Goal: Task Accomplishment & Management: Complete application form

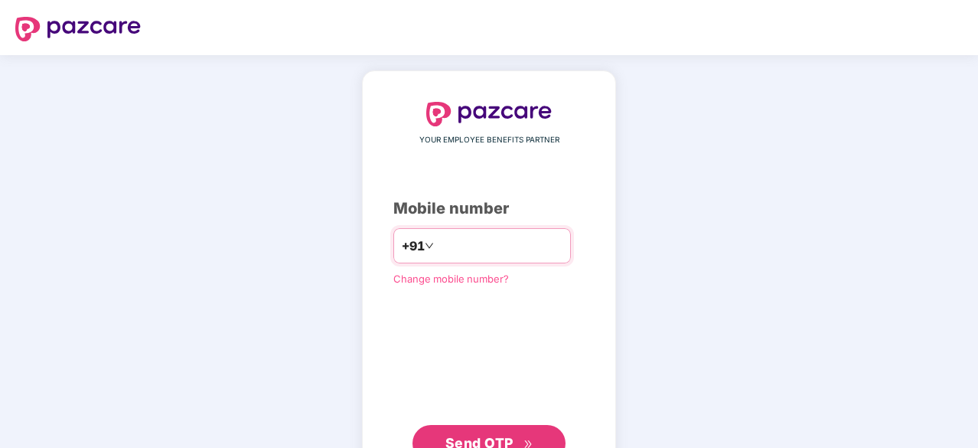
type input "**********"
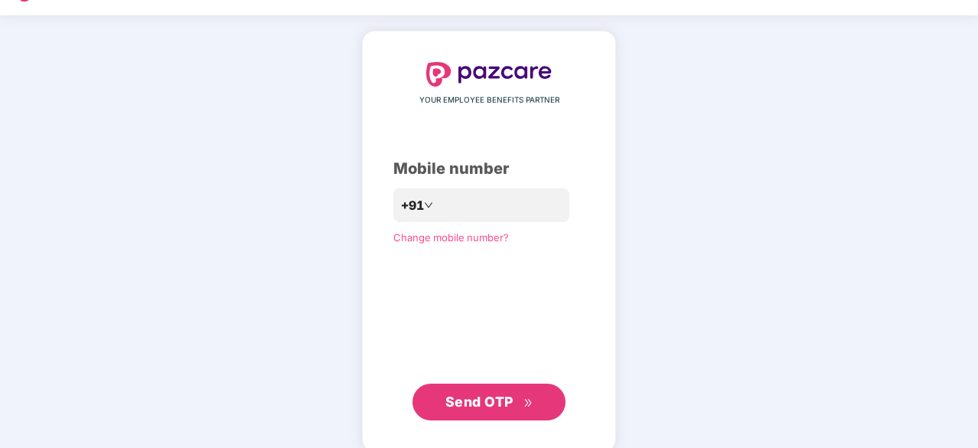
scroll to position [57, 0]
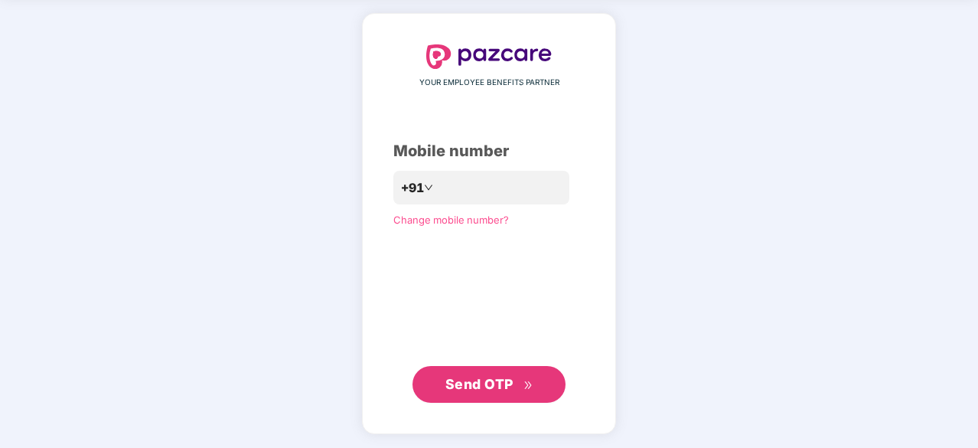
click at [473, 389] on span "Send OTP" at bounding box center [479, 384] width 68 height 16
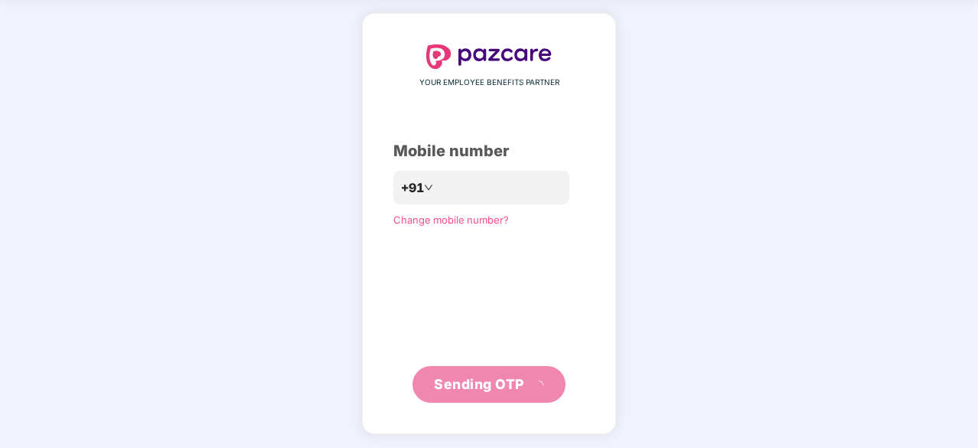
scroll to position [50, 0]
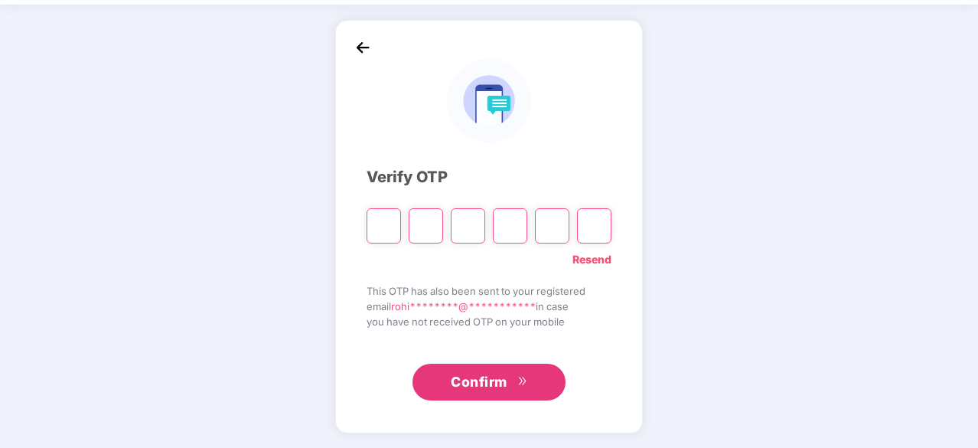
type input "*"
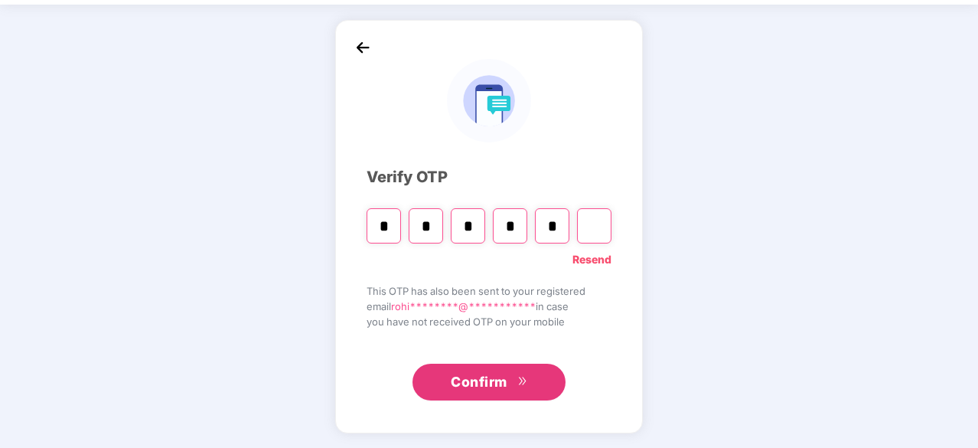
type input "*"
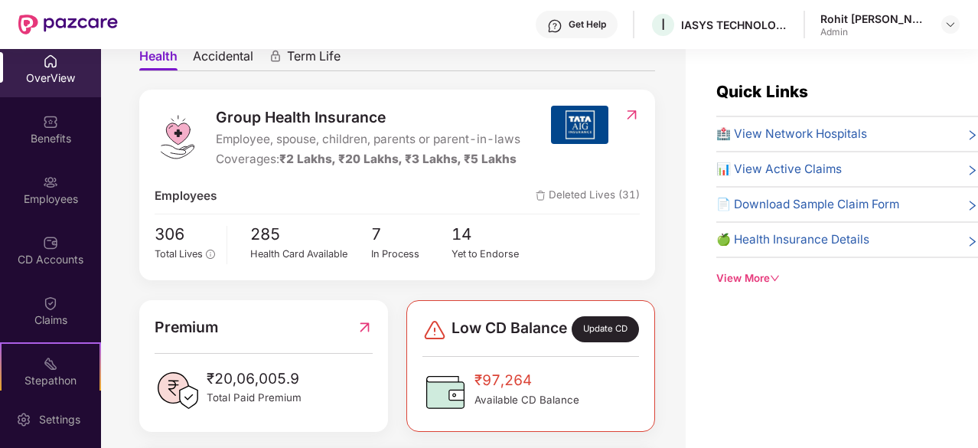
scroll to position [0, 0]
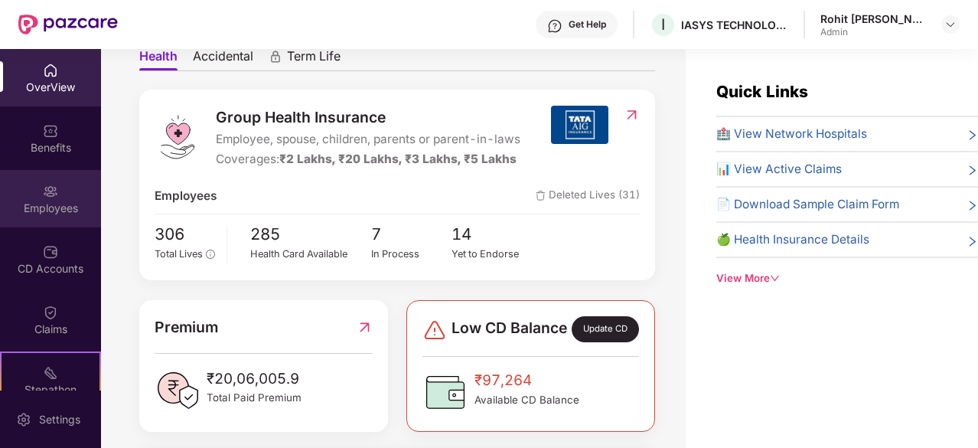
click at [62, 207] on div "Employees" at bounding box center [50, 207] width 101 height 15
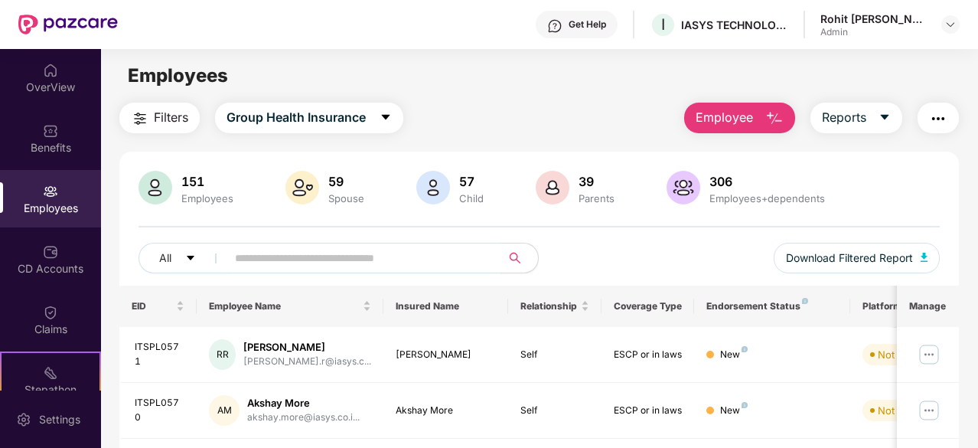
click at [739, 120] on span "Employee" at bounding box center [723, 117] width 57 height 19
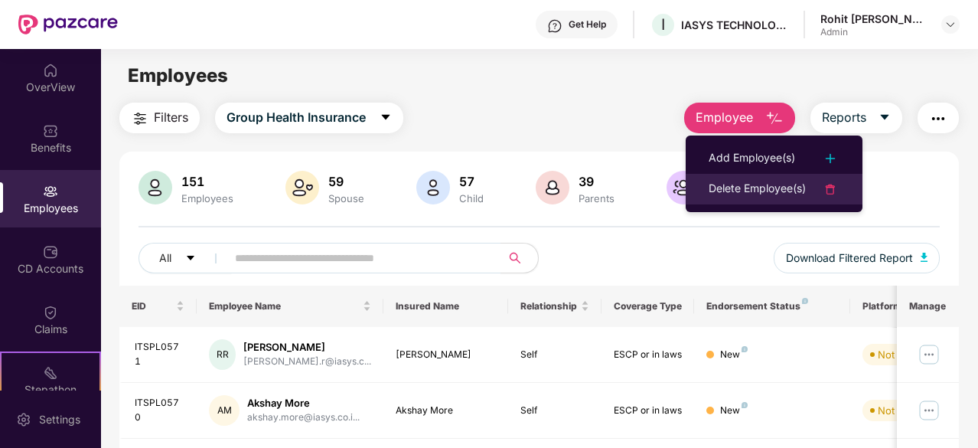
click at [754, 193] on div "Delete Employee(s)" at bounding box center [756, 189] width 97 height 18
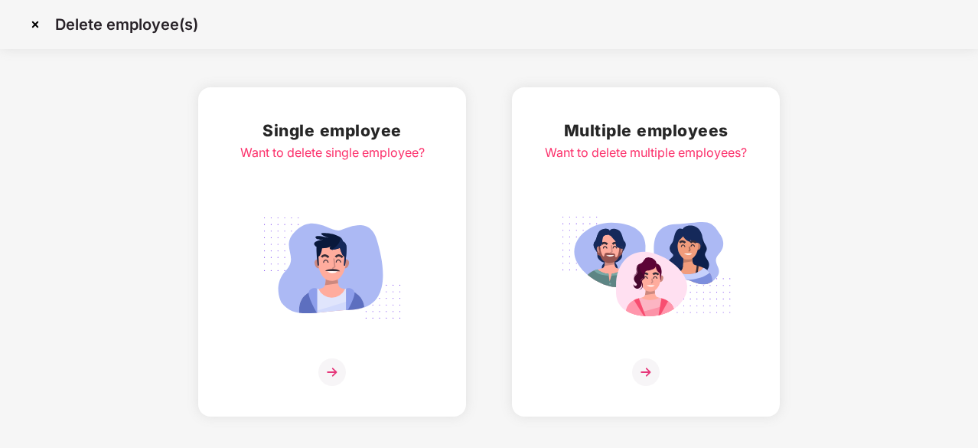
click at [669, 365] on div at bounding box center [646, 372] width 202 height 28
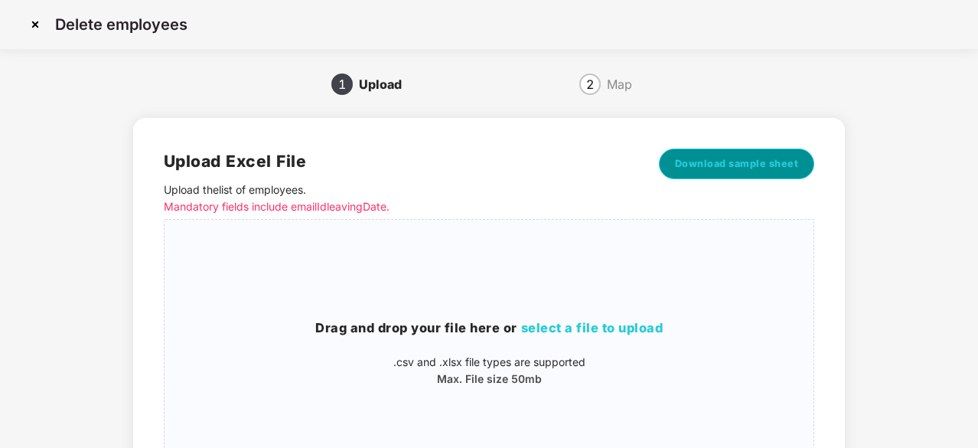
click at [747, 163] on span "Download sample sheet" at bounding box center [737, 163] width 124 height 15
click at [29, 22] on img at bounding box center [35, 24] width 24 height 24
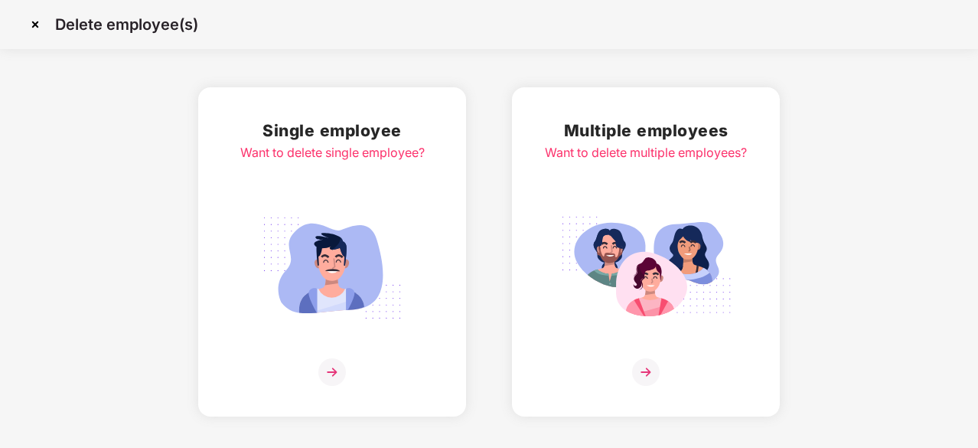
click at [652, 369] on img at bounding box center [646, 372] width 28 height 28
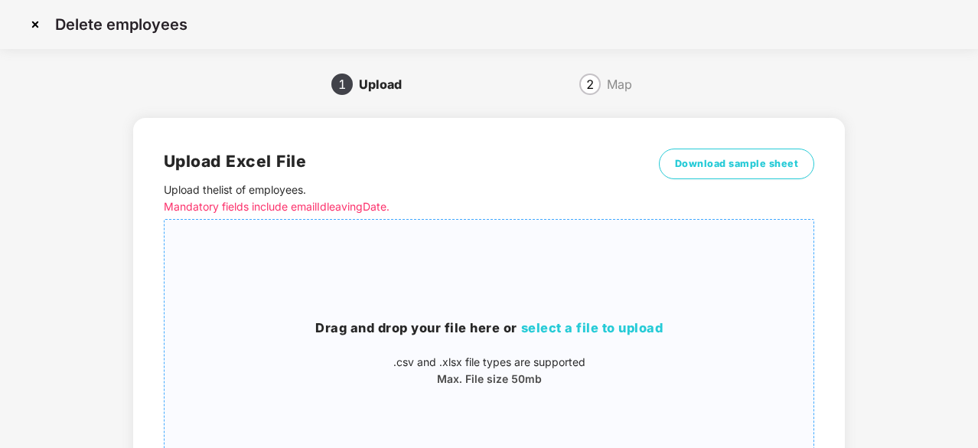
scroll to position [165, 0]
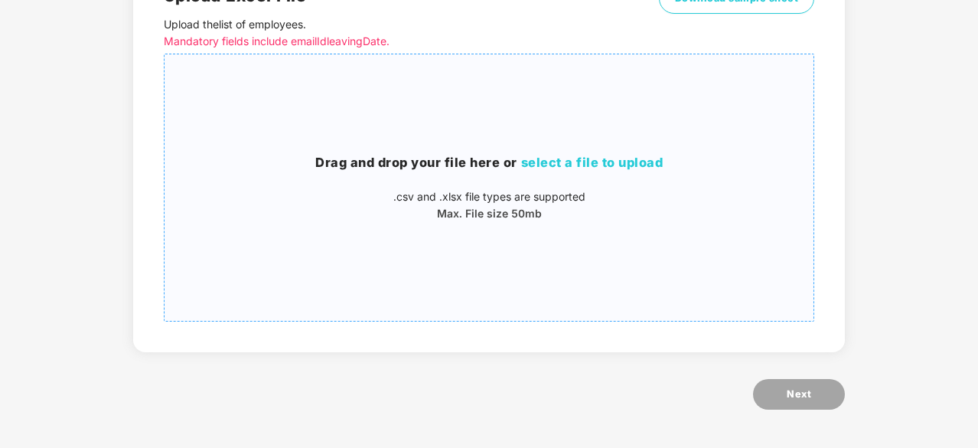
click at [493, 207] on p "Max. File size 50mb" at bounding box center [488, 213] width 649 height 17
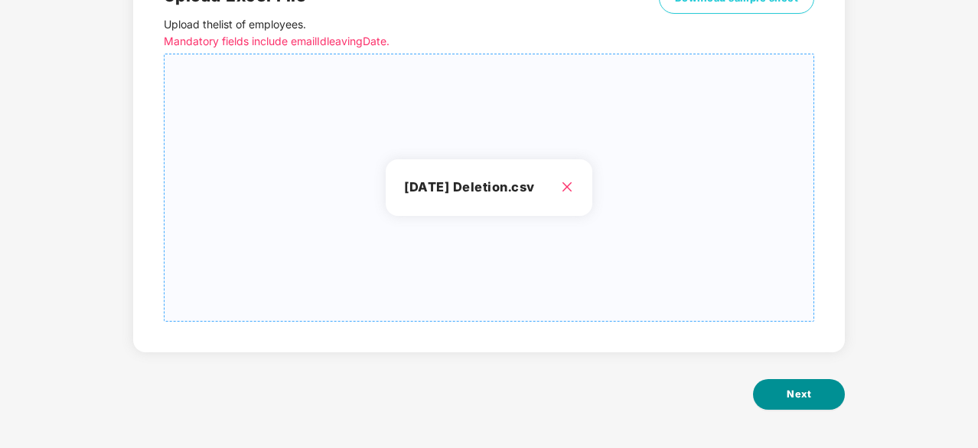
click at [772, 394] on button "Next" at bounding box center [799, 394] width 92 height 31
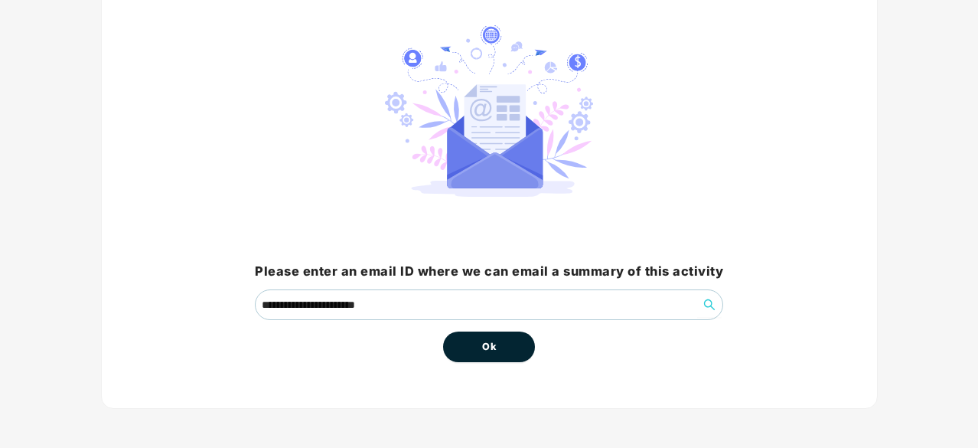
scroll to position [116, 0]
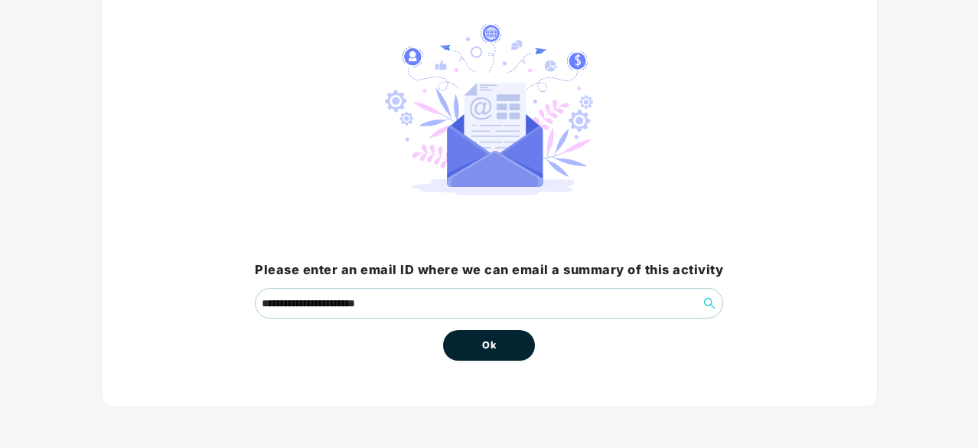
click at [470, 354] on button "Ok" at bounding box center [489, 345] width 92 height 31
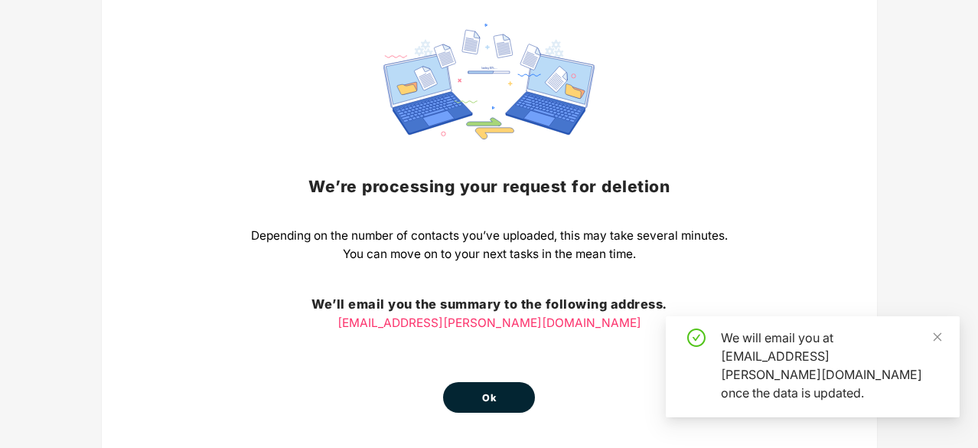
click at [496, 393] on button "Ok" at bounding box center [489, 397] width 92 height 31
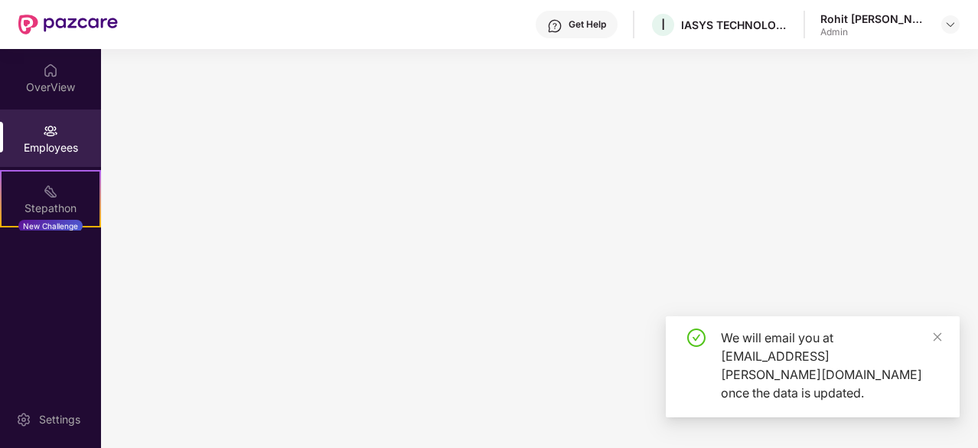
scroll to position [0, 0]
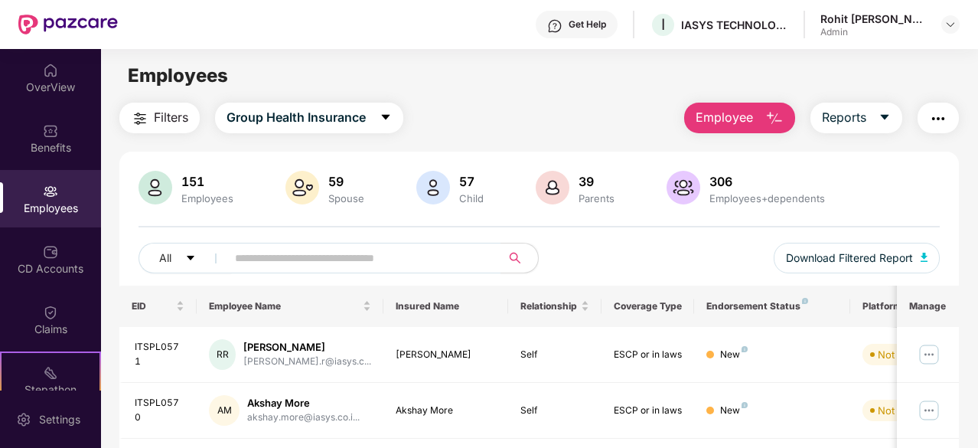
click at [747, 119] on span "Employee" at bounding box center [723, 117] width 57 height 19
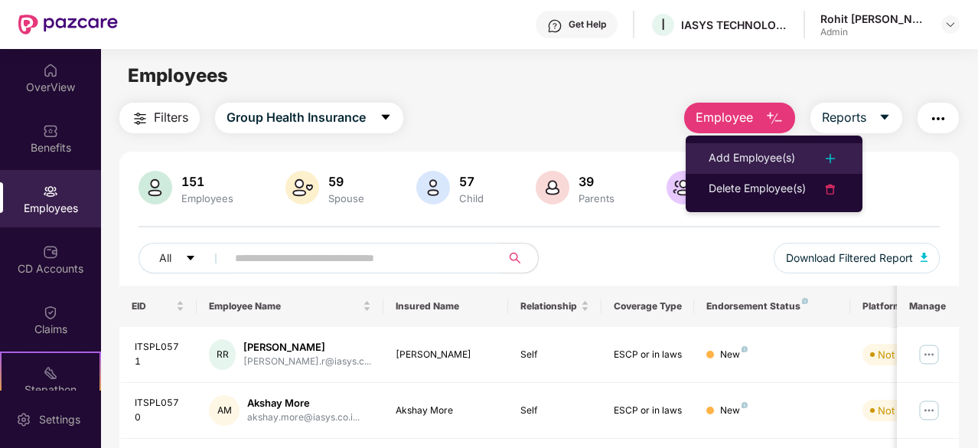
click at [737, 163] on div "Add Employee(s)" at bounding box center [751, 158] width 86 height 18
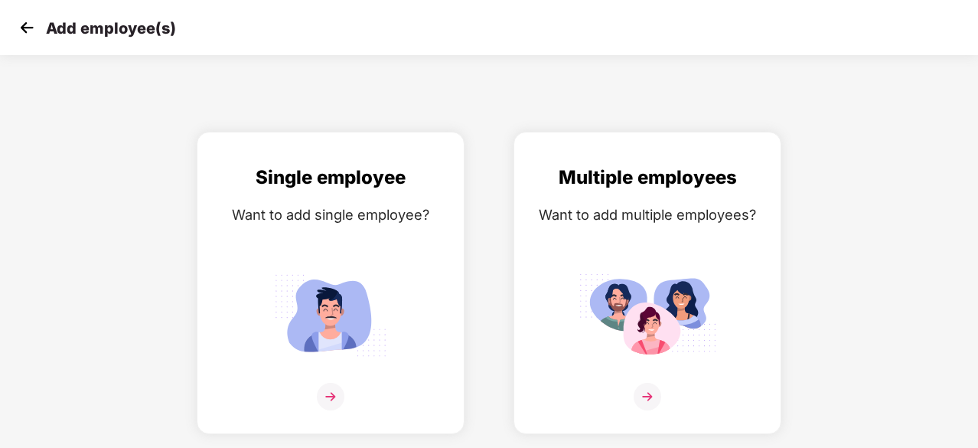
click at [427, 128] on div "Add employee(s) Single employee Want to add single employee? Multiple employees…" at bounding box center [489, 224] width 978 height 448
click at [24, 20] on img at bounding box center [26, 27] width 23 height 23
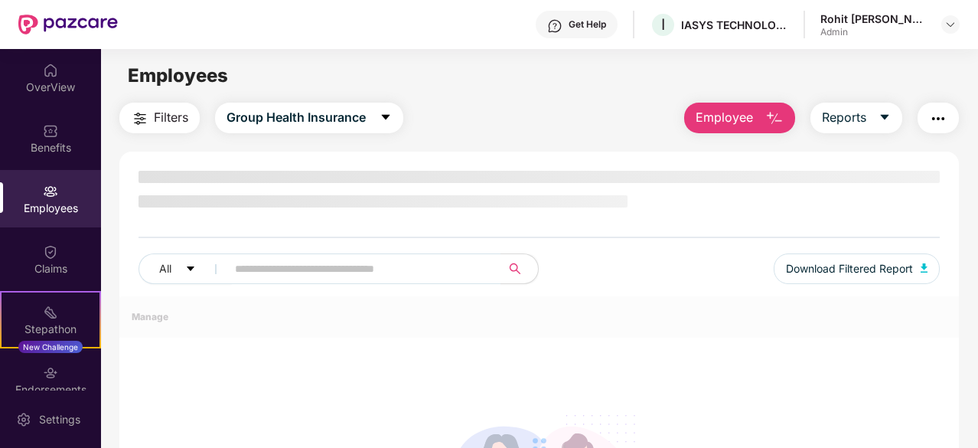
click at [757, 122] on button "Employee" at bounding box center [739, 118] width 111 height 31
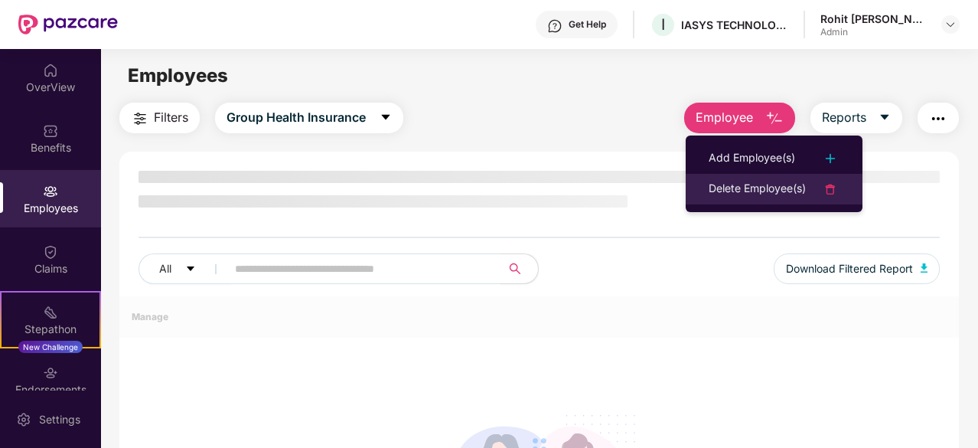
click at [760, 184] on div "Delete Employee(s)" at bounding box center [756, 189] width 97 height 18
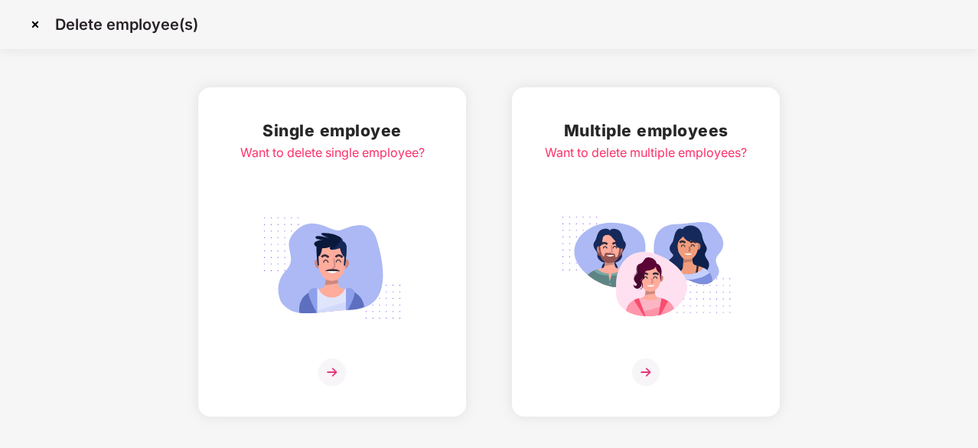
click at [646, 374] on img at bounding box center [646, 372] width 28 height 28
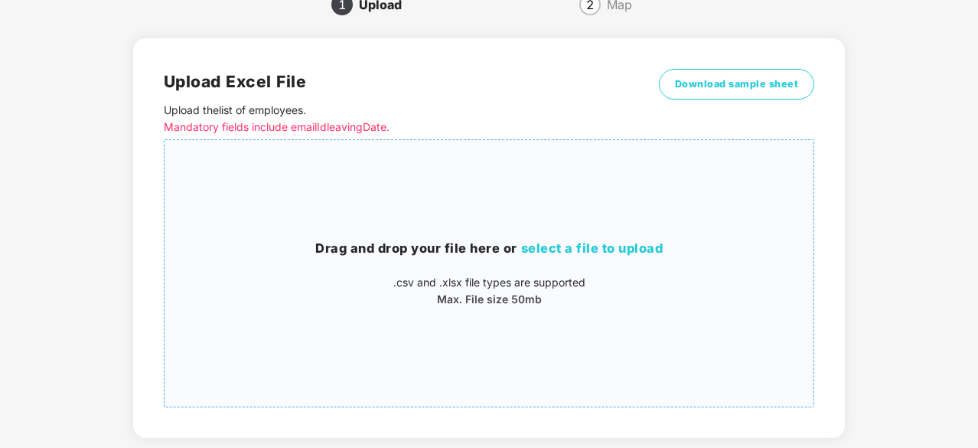
scroll to position [165, 0]
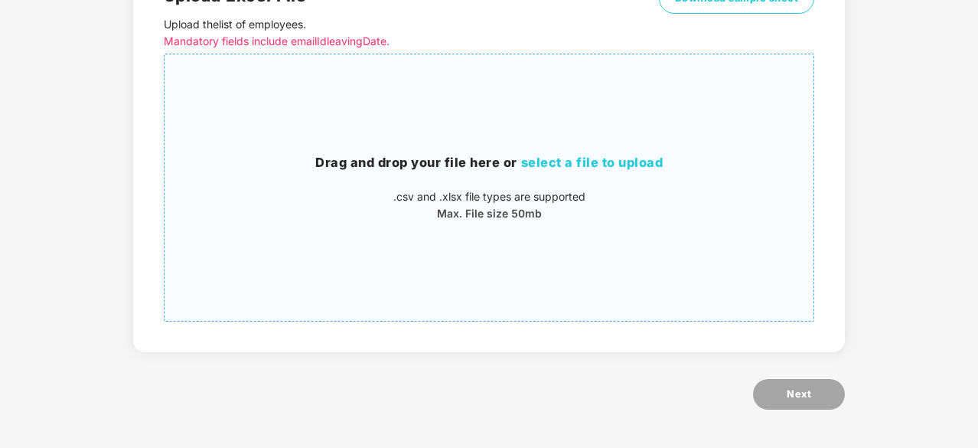
click at [526, 224] on div "Drag and drop your file here or select a file to upload .csv and .xlsx file typ…" at bounding box center [488, 188] width 649 height 242
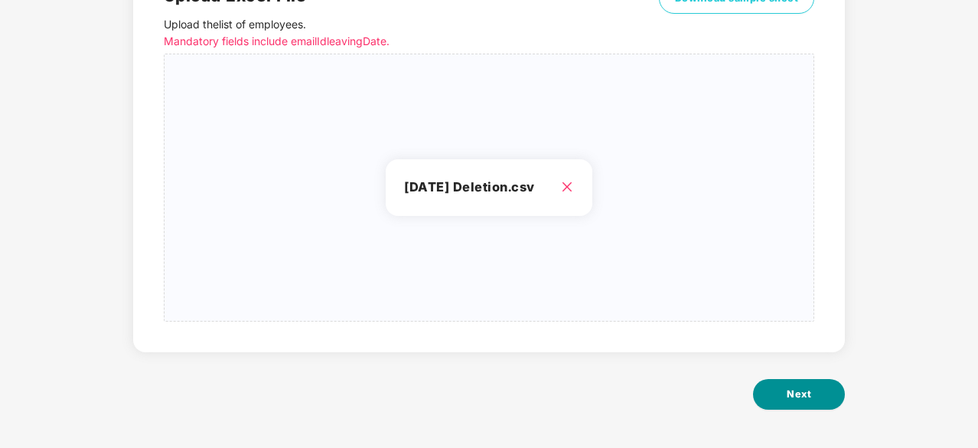
click at [760, 389] on button "Next" at bounding box center [799, 394] width 92 height 31
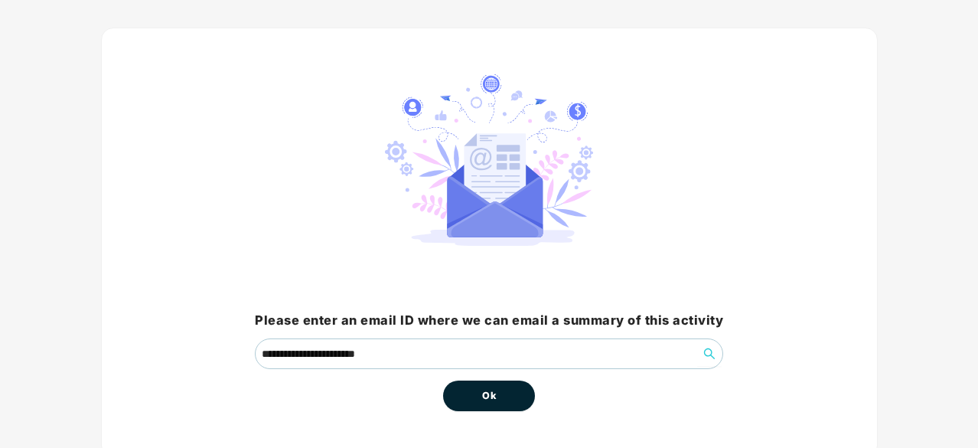
scroll to position [116, 0]
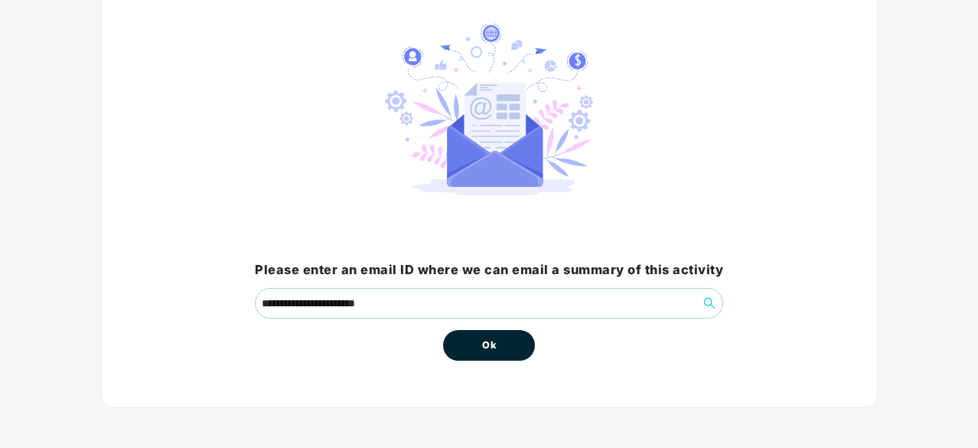
click at [472, 343] on button "Ok" at bounding box center [489, 345] width 92 height 31
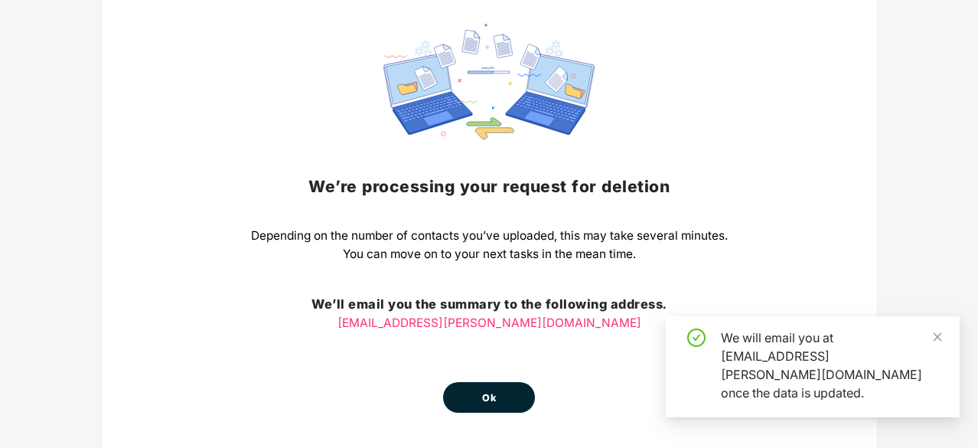
click at [516, 405] on button "Ok" at bounding box center [489, 397] width 92 height 31
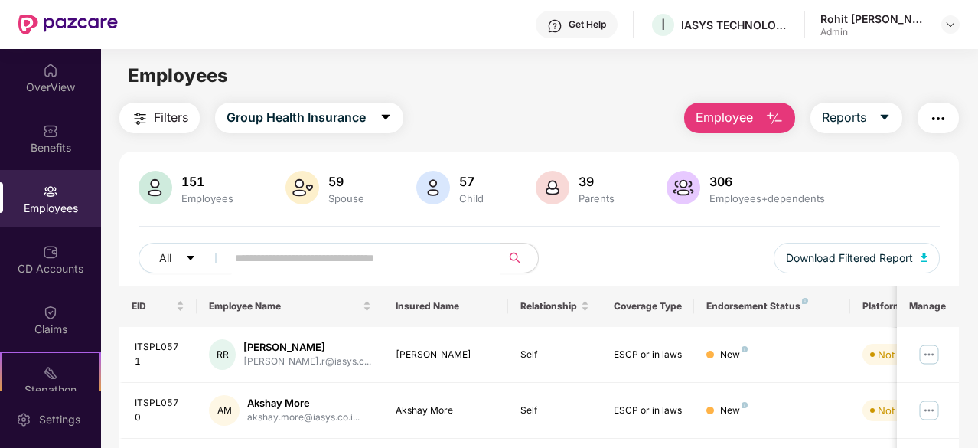
click at [744, 117] on span "Employee" at bounding box center [723, 117] width 57 height 19
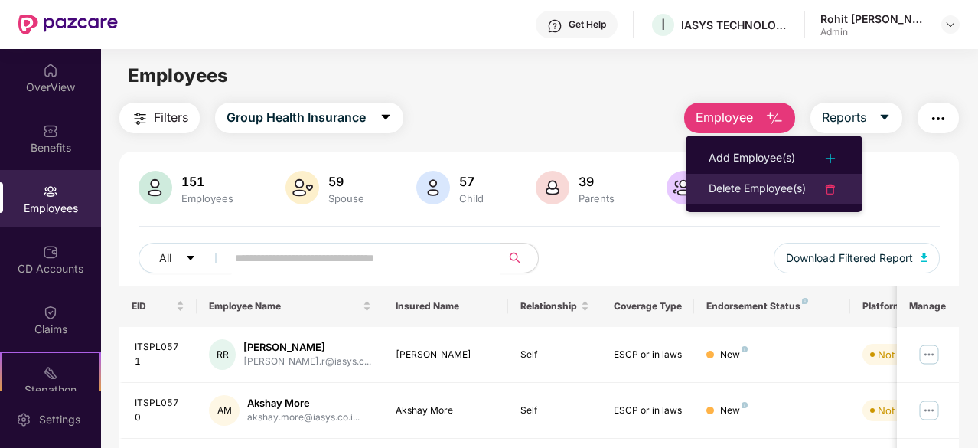
click at [760, 193] on div "Delete Employee(s)" at bounding box center [756, 189] width 97 height 18
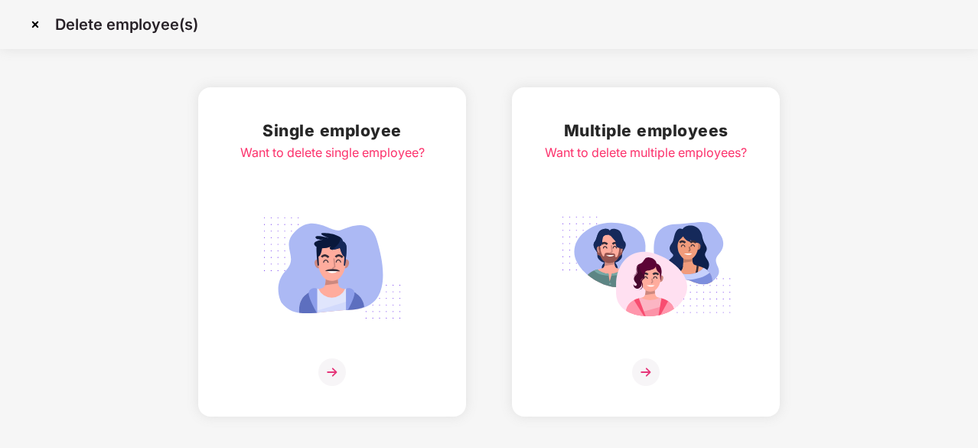
click at [644, 360] on img at bounding box center [646, 372] width 28 height 28
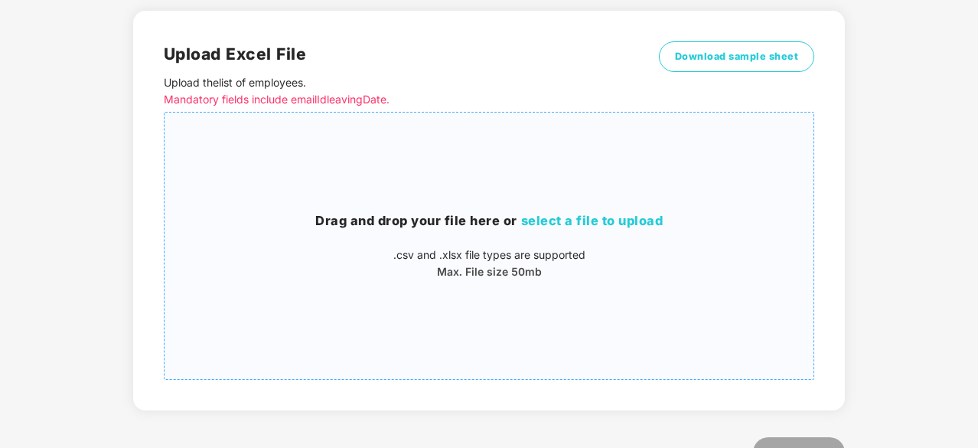
scroll to position [153, 0]
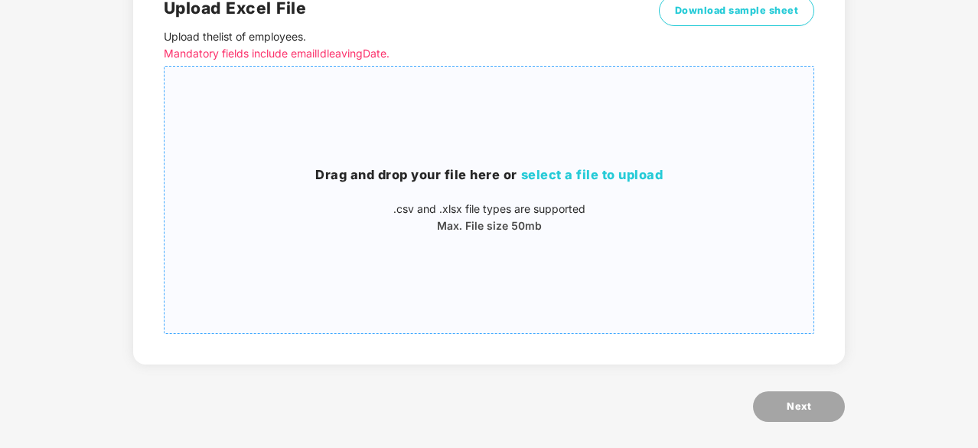
click at [509, 267] on div "Drag and drop your file here or select a file to upload .csv and .xlsx file typ…" at bounding box center [488, 200] width 649 height 242
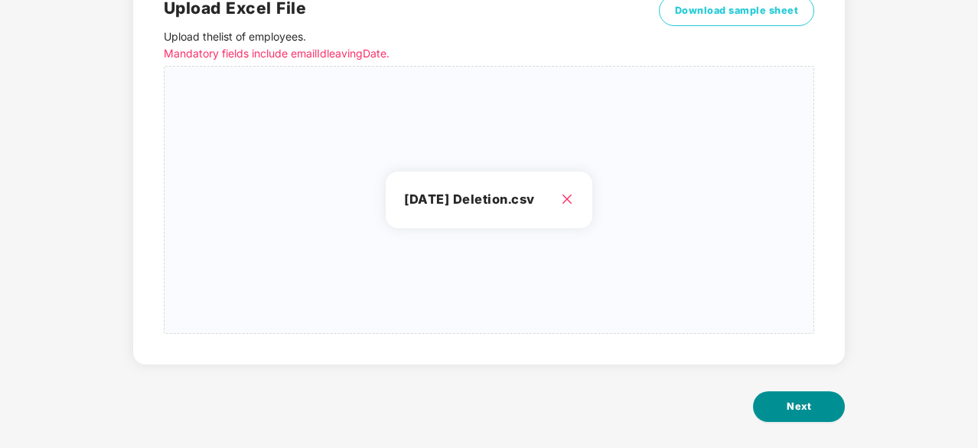
click at [809, 406] on span "Next" at bounding box center [798, 406] width 24 height 15
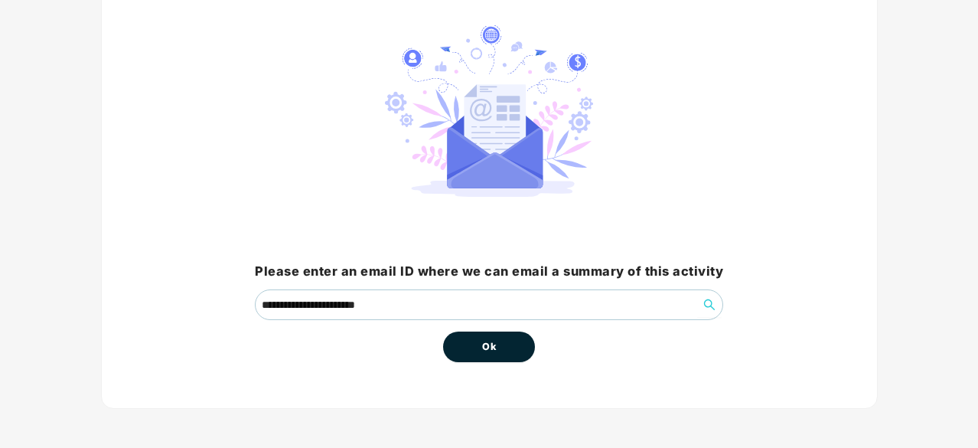
scroll to position [116, 0]
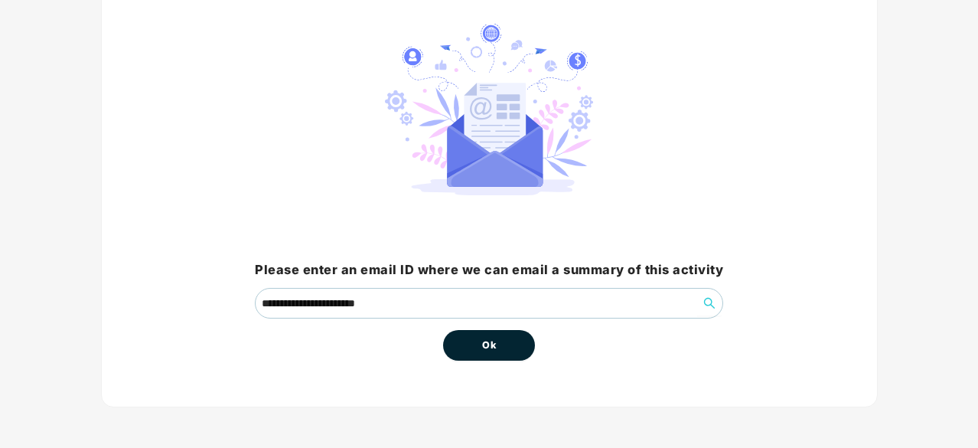
click at [513, 345] on button "Ok" at bounding box center [489, 345] width 92 height 31
click at [504, 337] on button "Ok" at bounding box center [489, 345] width 92 height 31
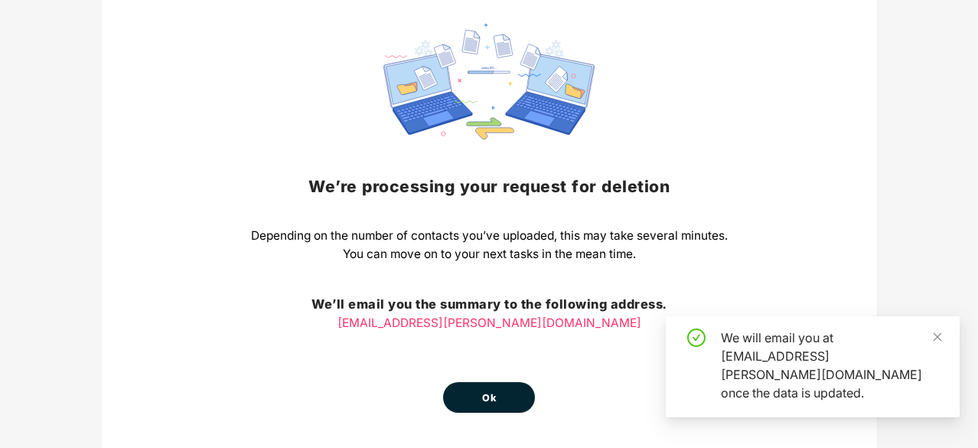
click at [502, 385] on button "Ok" at bounding box center [489, 397] width 92 height 31
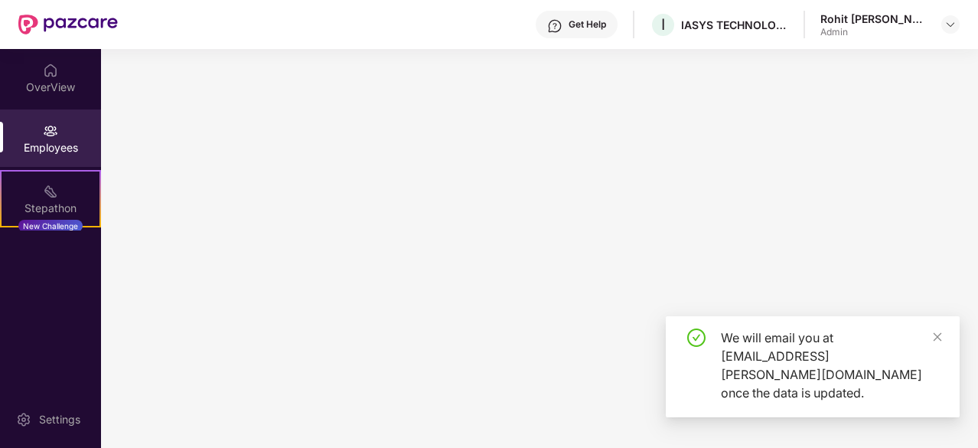
scroll to position [0, 0]
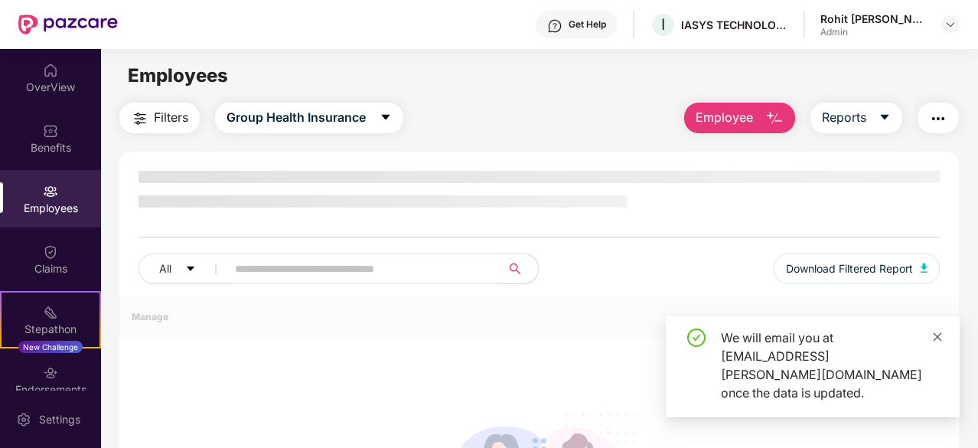
click at [938, 342] on icon "close" at bounding box center [937, 336] width 11 height 11
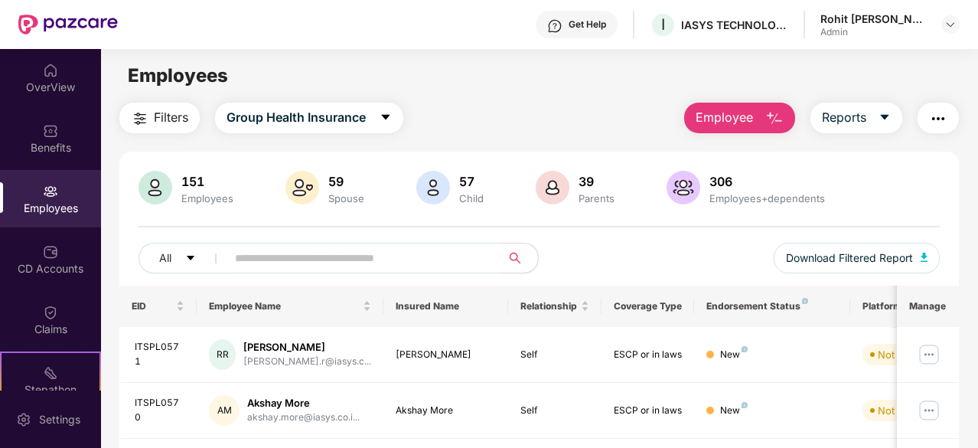
click at [724, 125] on span "Employee" at bounding box center [723, 117] width 57 height 19
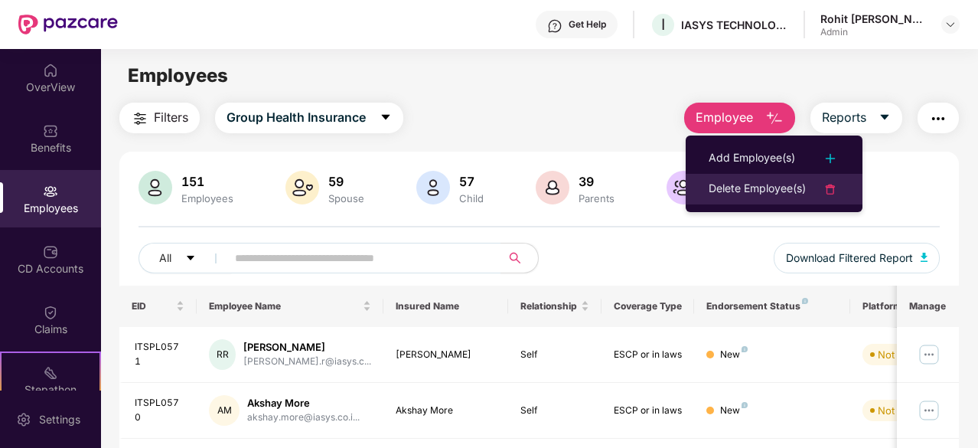
click at [744, 181] on div "Delete Employee(s)" at bounding box center [756, 189] width 97 height 18
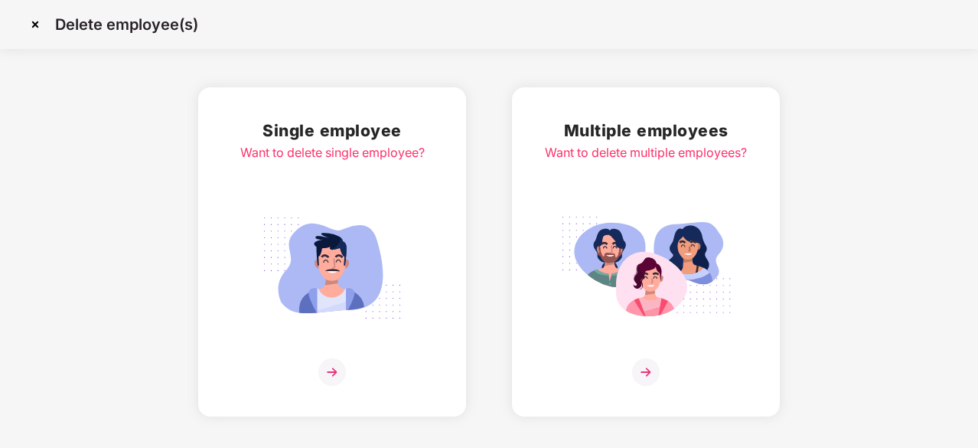
click at [652, 361] on img at bounding box center [646, 372] width 28 height 28
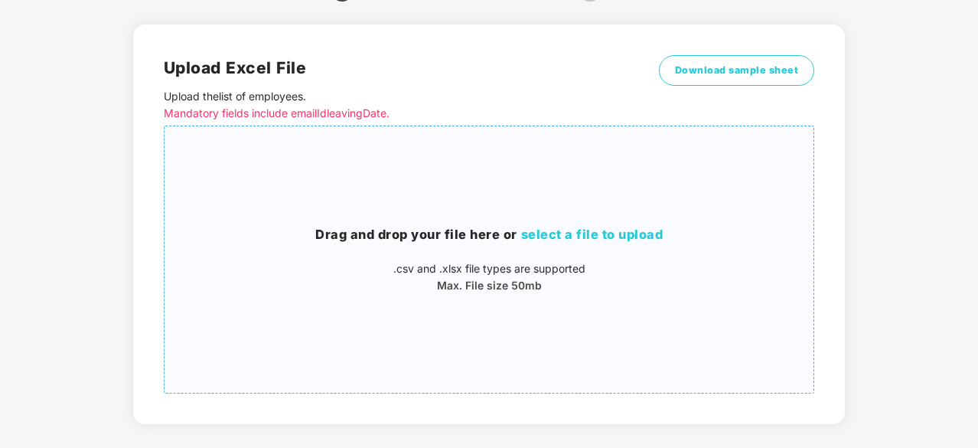
scroll to position [165, 0]
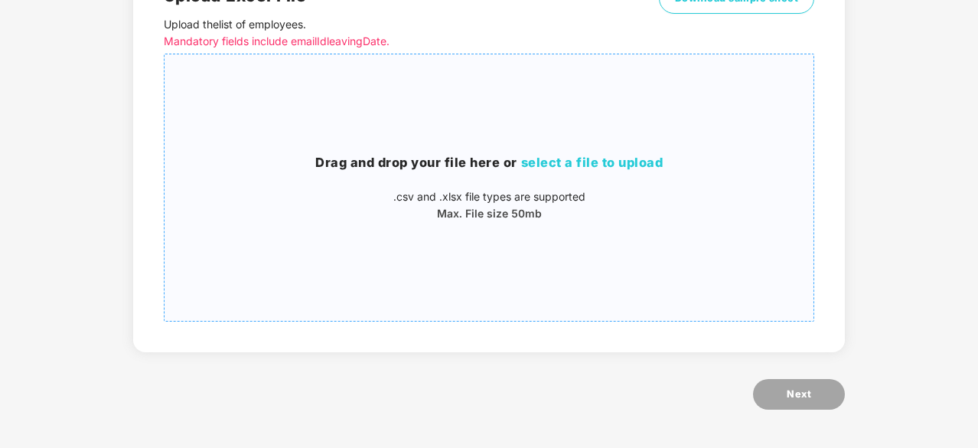
click at [621, 218] on p "Max. File size 50mb" at bounding box center [488, 213] width 649 height 17
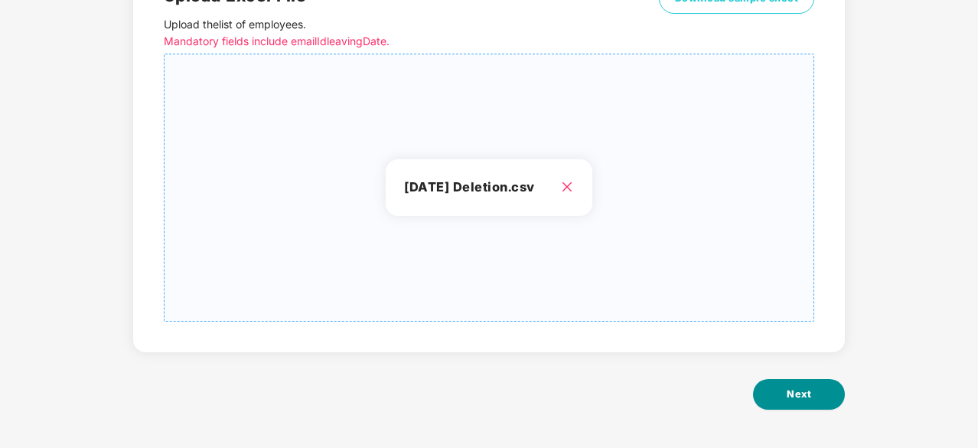
click at [802, 395] on span "Next" at bounding box center [798, 393] width 24 height 15
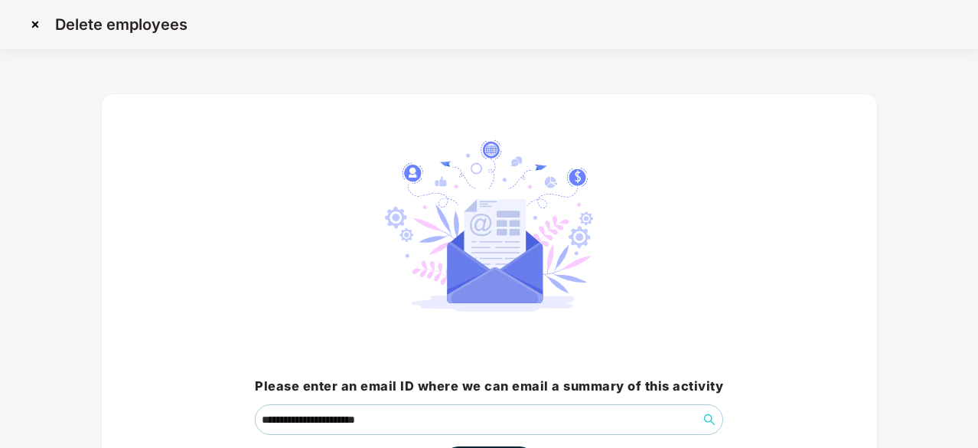
scroll to position [116, 0]
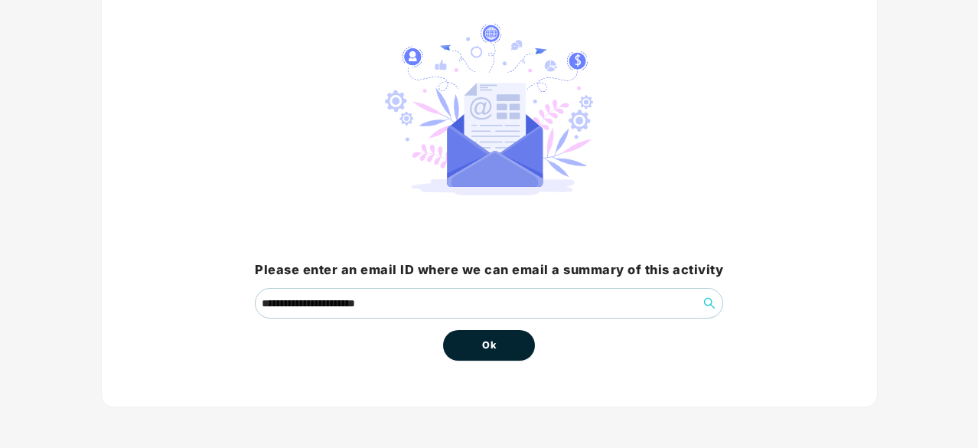
click at [494, 337] on span "Ok" at bounding box center [489, 344] width 14 height 15
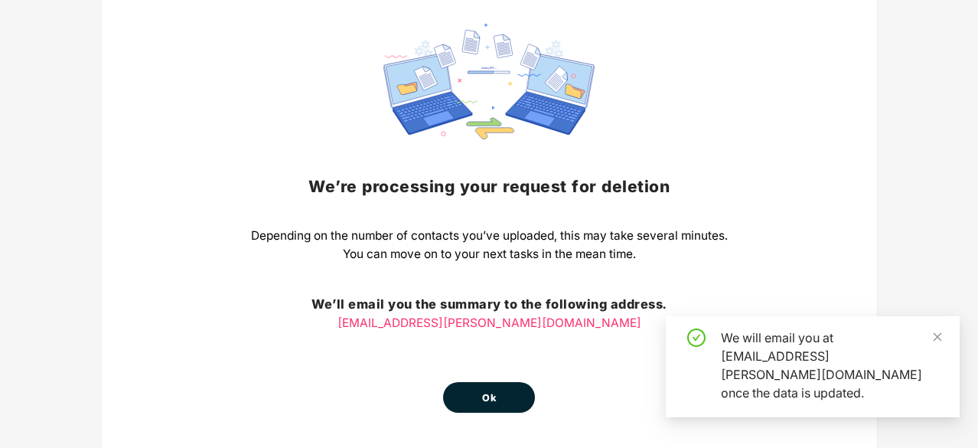
click at [477, 397] on button "Ok" at bounding box center [489, 397] width 92 height 31
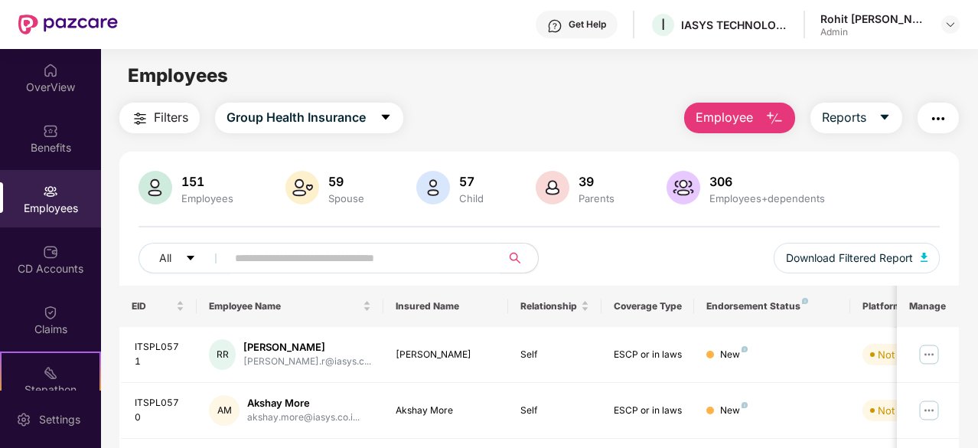
click at [699, 128] on button "Employee" at bounding box center [739, 118] width 111 height 31
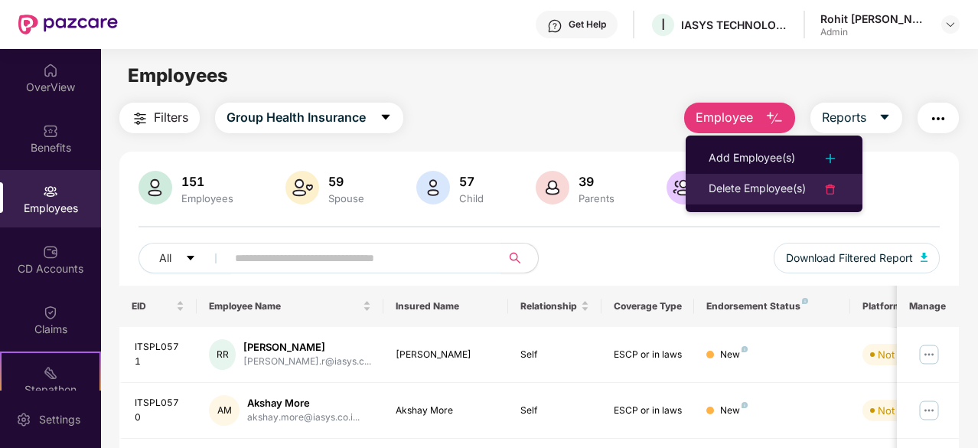
click at [756, 190] on div "Delete Employee(s)" at bounding box center [756, 189] width 97 height 18
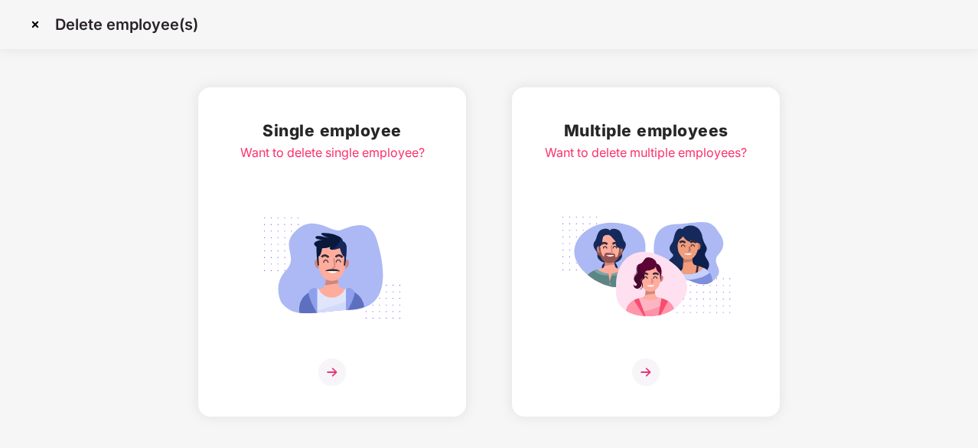
click at [644, 359] on img at bounding box center [646, 372] width 28 height 28
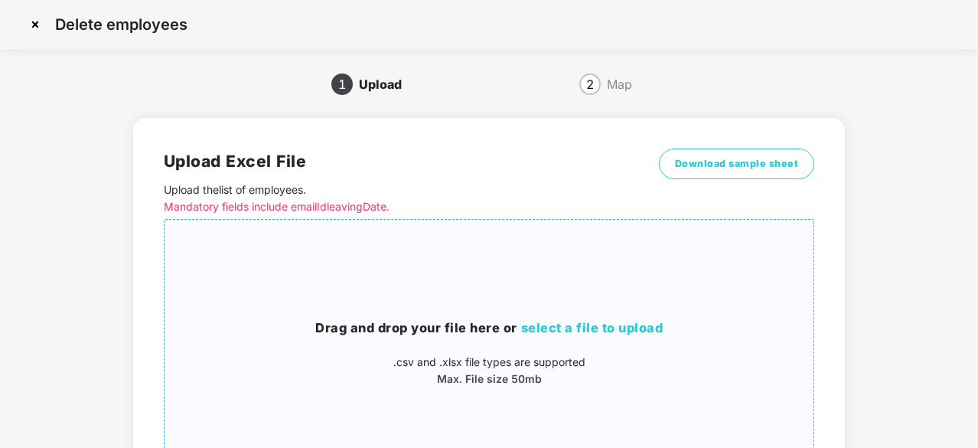
scroll to position [165, 0]
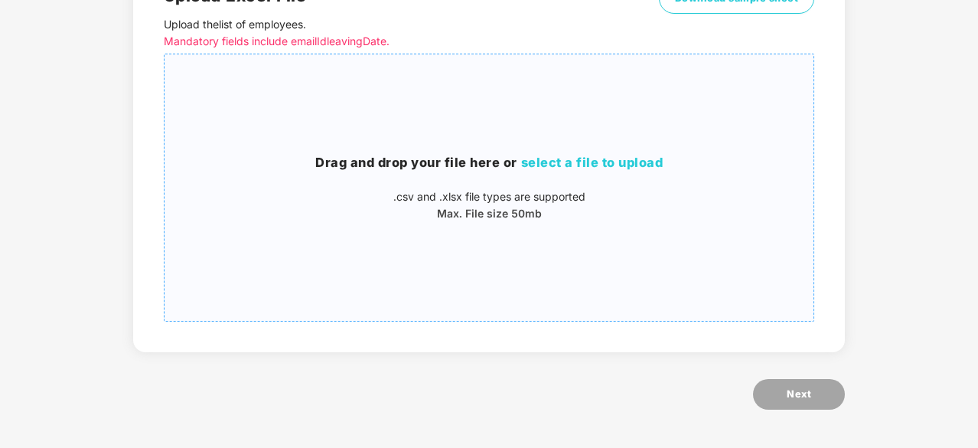
click at [594, 249] on div "Drag and drop your file here or select a file to upload .csv and .xlsx file typ…" at bounding box center [488, 188] width 649 height 242
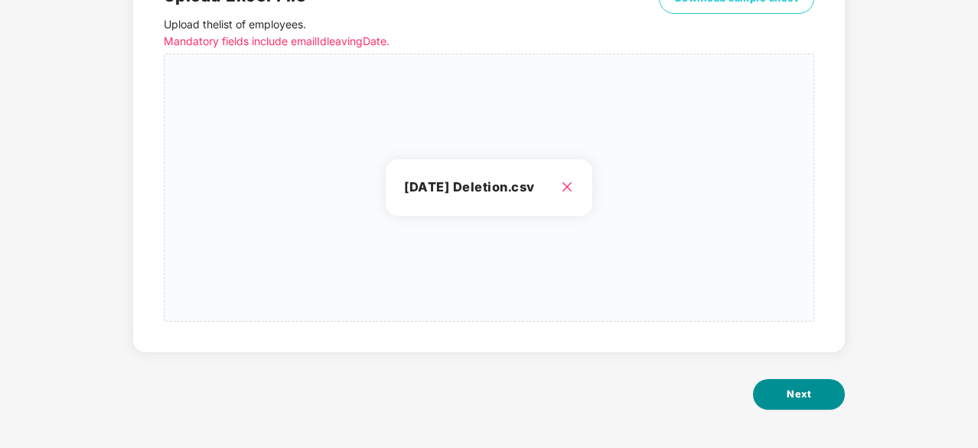
click at [789, 396] on span "Next" at bounding box center [798, 393] width 24 height 15
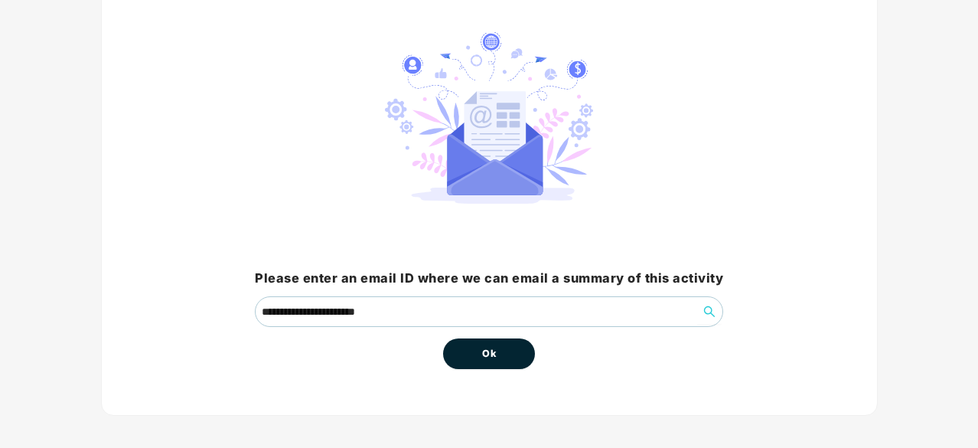
scroll to position [116, 0]
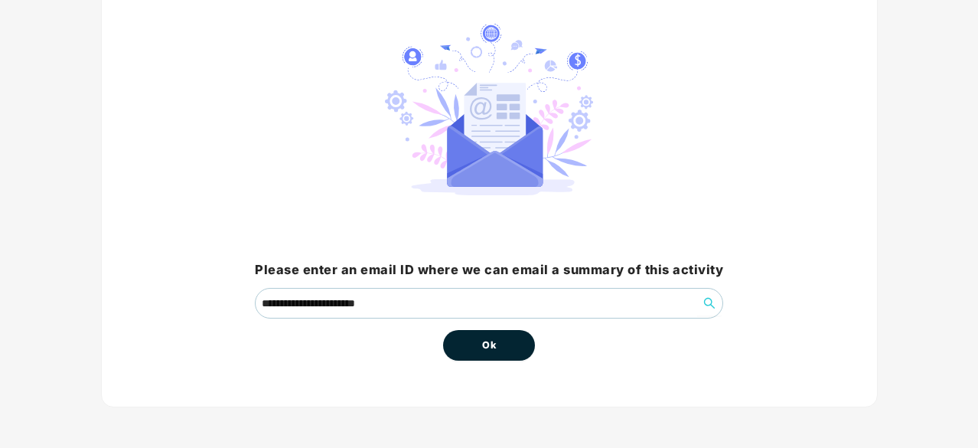
click at [493, 345] on span "Ok" at bounding box center [489, 344] width 14 height 15
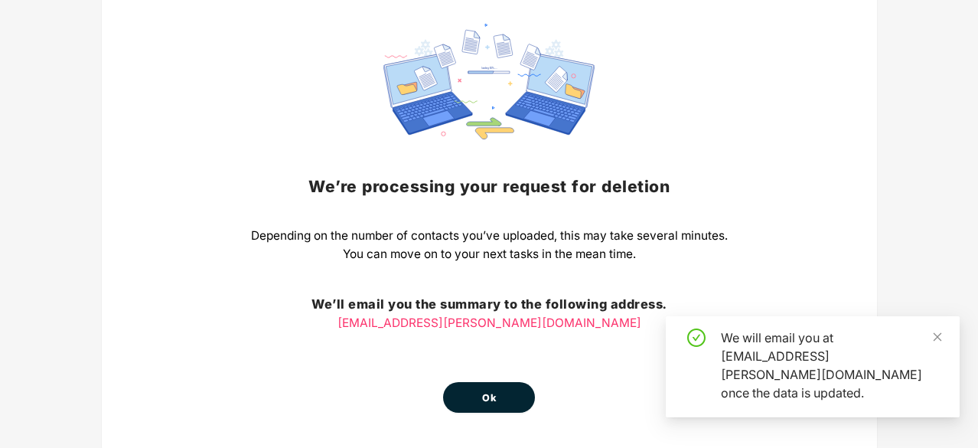
click at [522, 400] on button "Ok" at bounding box center [489, 397] width 92 height 31
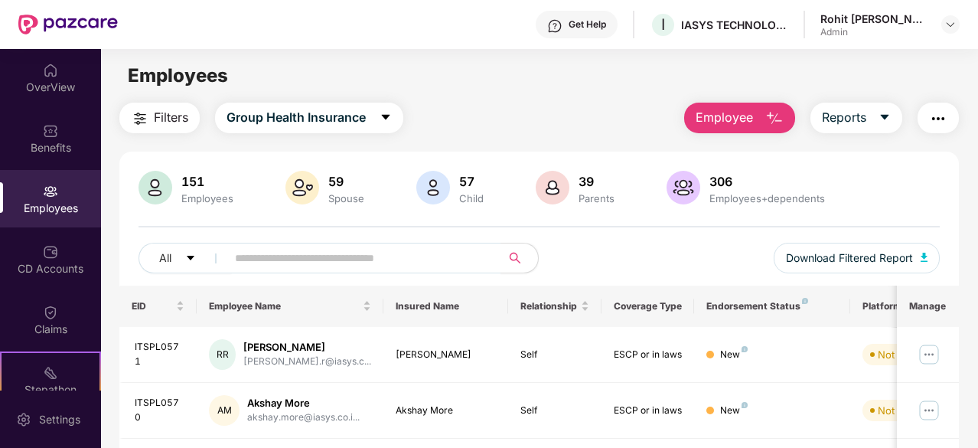
click at [736, 117] on span "Employee" at bounding box center [723, 117] width 57 height 19
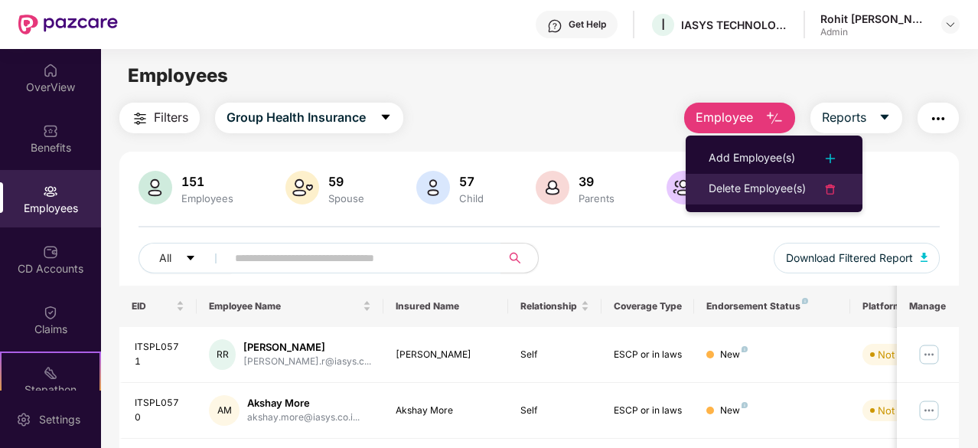
click at [754, 189] on div "Delete Employee(s)" at bounding box center [756, 189] width 97 height 18
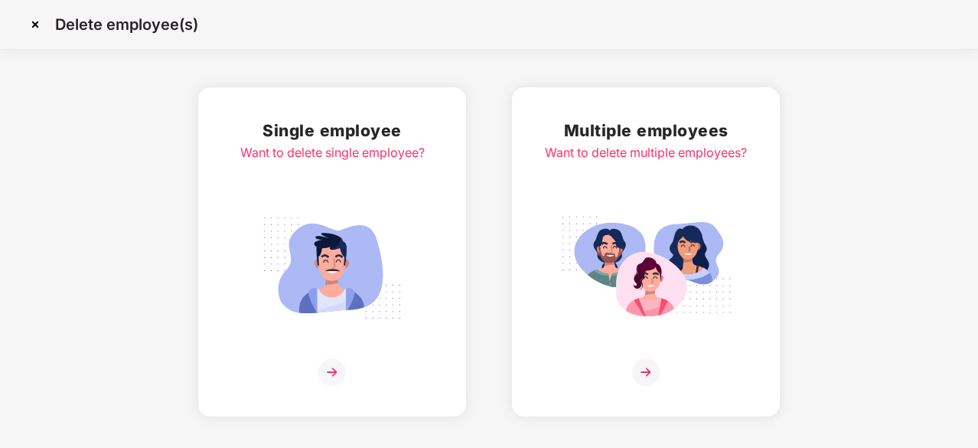
click at [649, 373] on img at bounding box center [646, 372] width 28 height 28
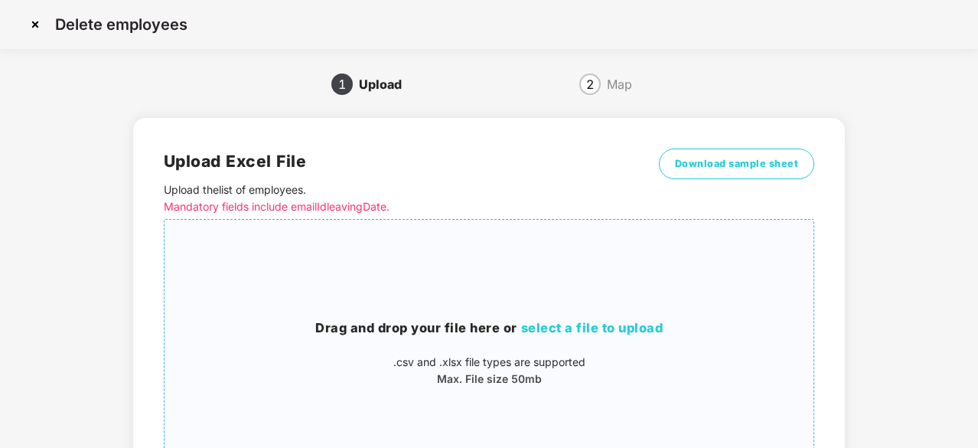
scroll to position [165, 0]
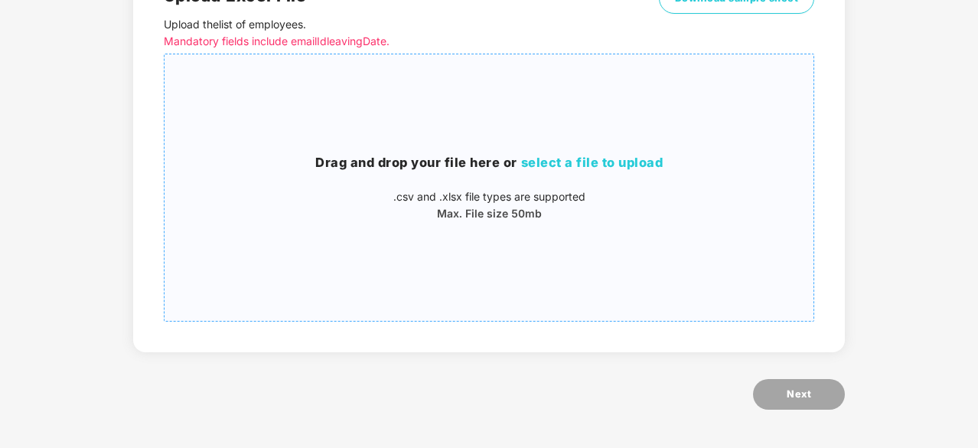
click at [623, 229] on div "Drag and drop your file here or select a file to upload .csv and .xlsx file typ…" at bounding box center [488, 188] width 649 height 242
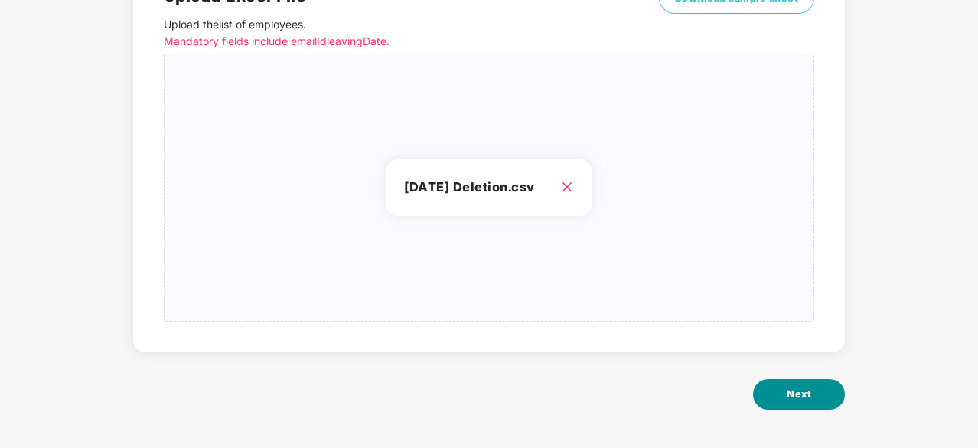
click at [806, 402] on button "Next" at bounding box center [799, 394] width 92 height 31
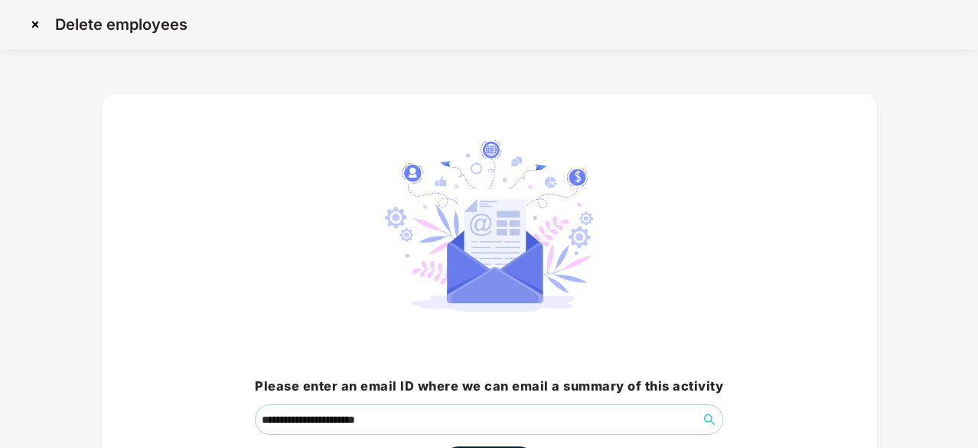
scroll to position [116, 0]
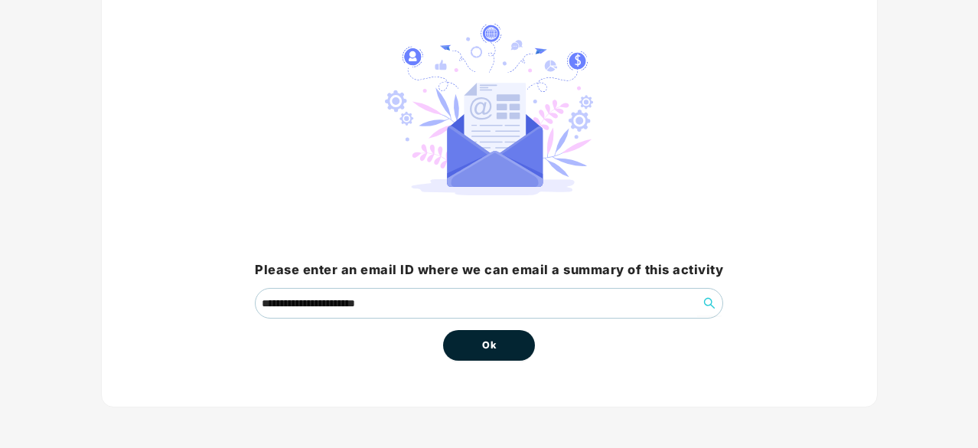
click at [501, 348] on button "Ok" at bounding box center [489, 345] width 92 height 31
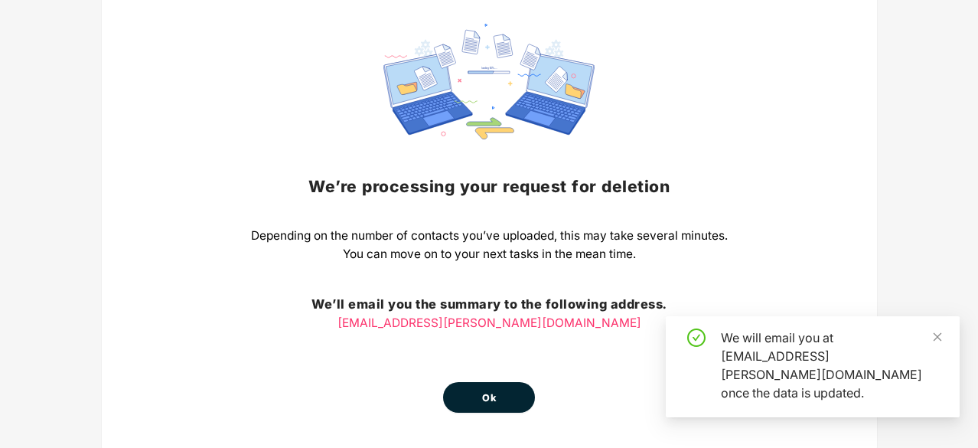
click at [475, 384] on button "Ok" at bounding box center [489, 397] width 92 height 31
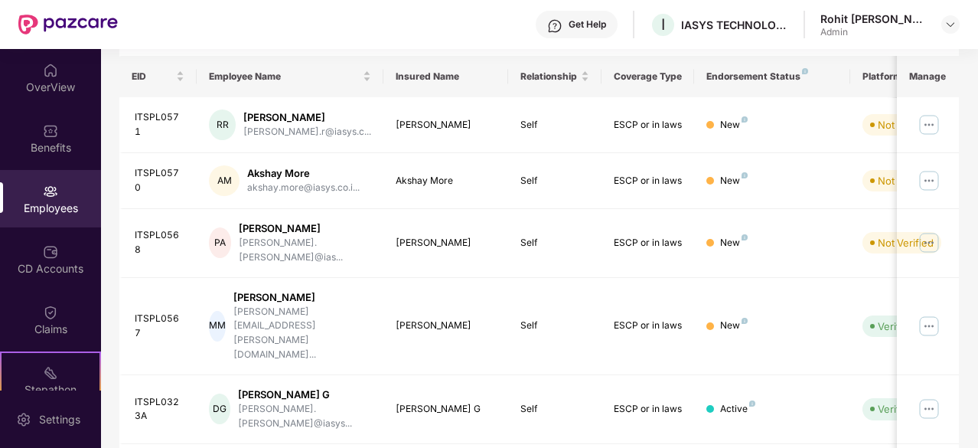
scroll to position [0, 0]
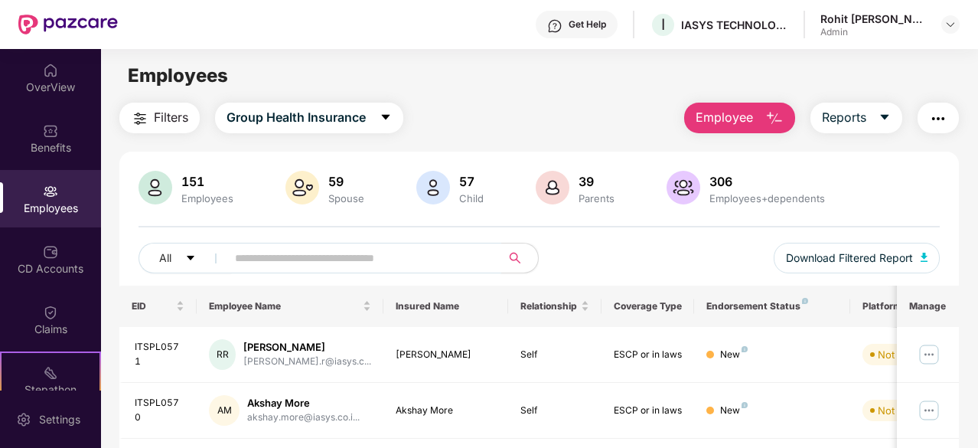
click at [275, 262] on input "text" at bounding box center [358, 257] width 246 height 23
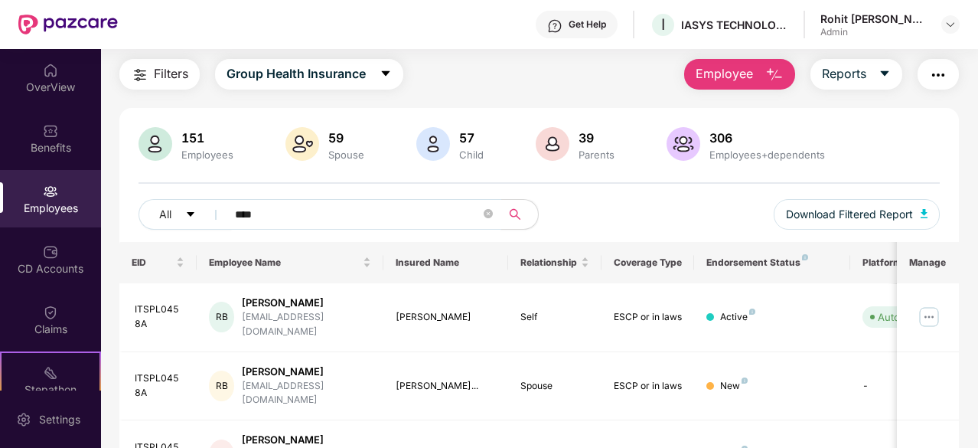
scroll to position [76, 0]
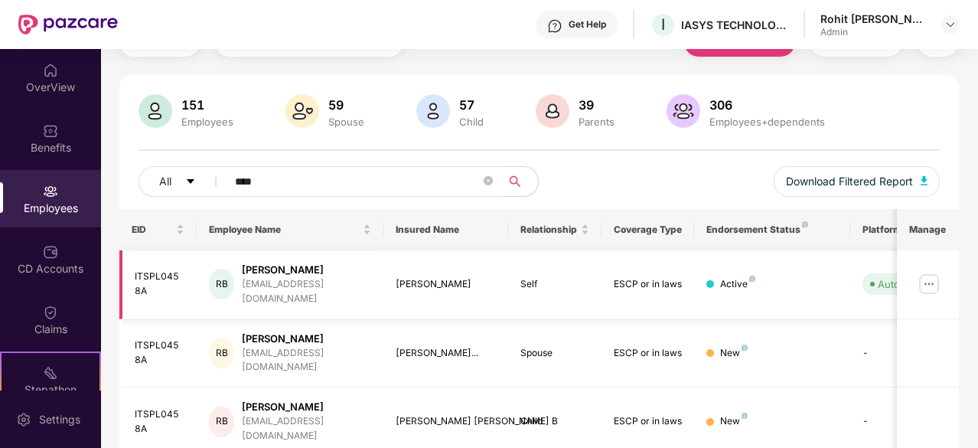
type input "****"
click at [925, 275] on img at bounding box center [928, 284] width 24 height 24
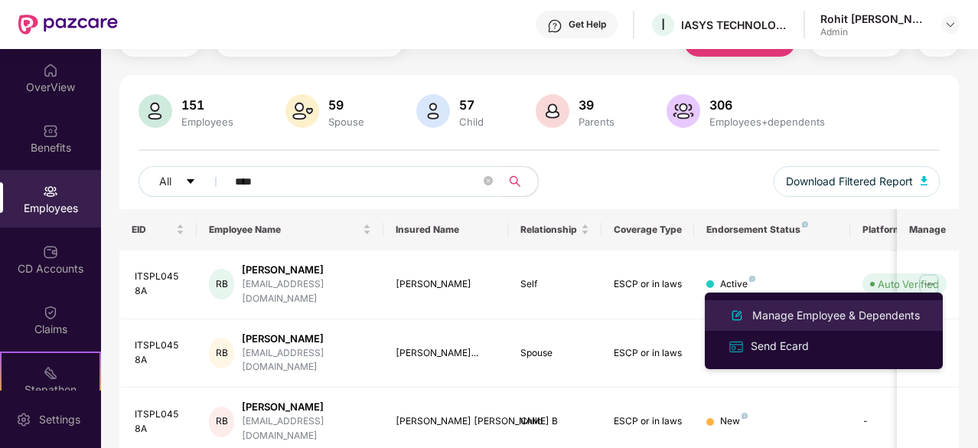
click at [809, 317] on div "Manage Employee & Dependents" at bounding box center [836, 315] width 174 height 17
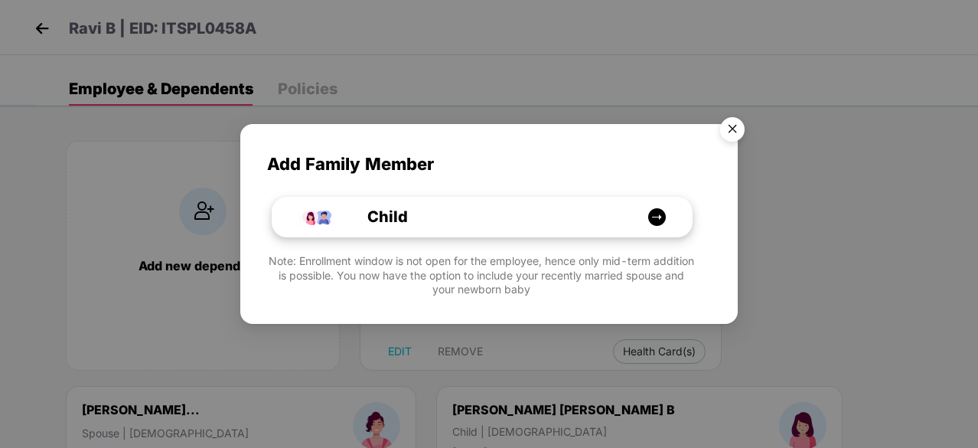
click at [486, 228] on div "Child" at bounding box center [490, 217] width 314 height 24
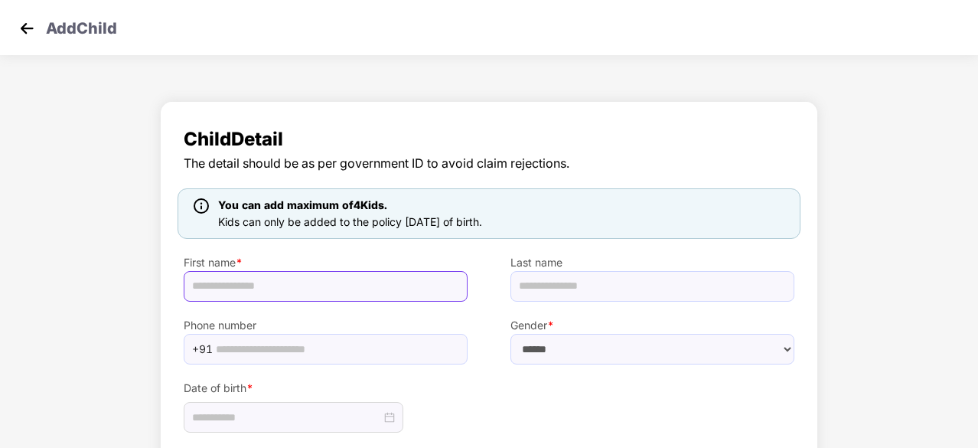
click at [363, 285] on input "text" at bounding box center [326, 286] width 284 height 31
click at [369, 285] on input "text" at bounding box center [326, 286] width 284 height 31
click at [318, 279] on input "text" at bounding box center [326, 286] width 284 height 31
click at [329, 288] on input "text" at bounding box center [326, 286] width 284 height 31
click at [331, 283] on input "text" at bounding box center [326, 286] width 284 height 31
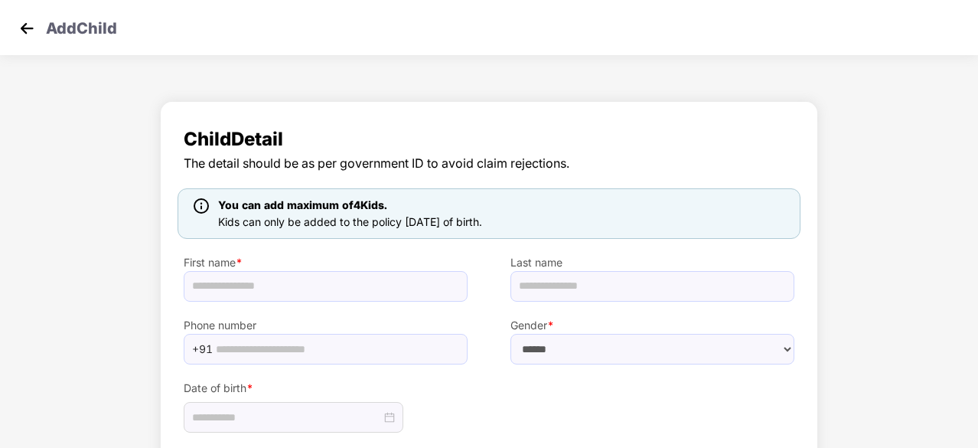
click at [314, 264] on label "First name *" at bounding box center [326, 262] width 284 height 17
click at [304, 279] on input "text" at bounding box center [326, 286] width 284 height 31
click at [29, 37] on img at bounding box center [26, 28] width 23 height 23
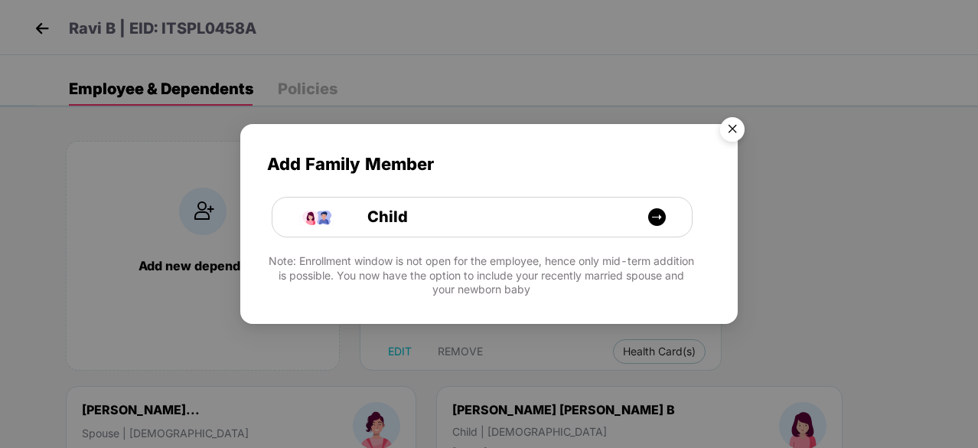
click at [733, 130] on img "Close" at bounding box center [732, 131] width 43 height 43
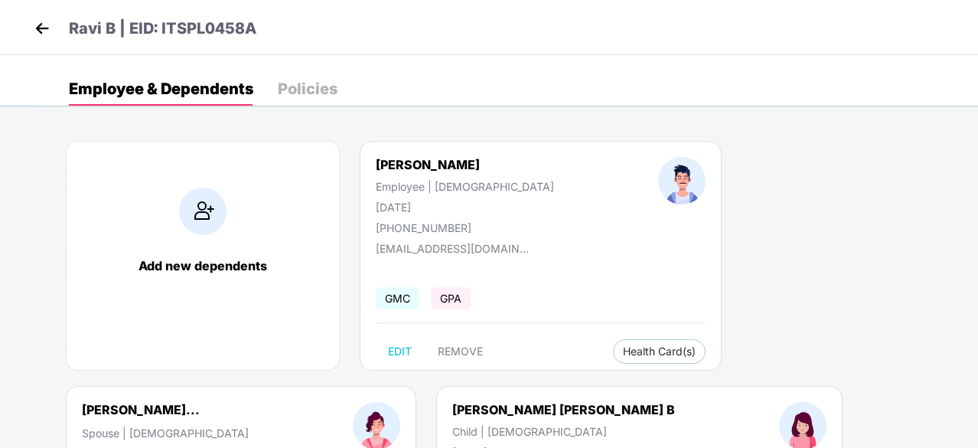
click at [204, 276] on div "Add new dependents" at bounding box center [203, 255] width 274 height 229
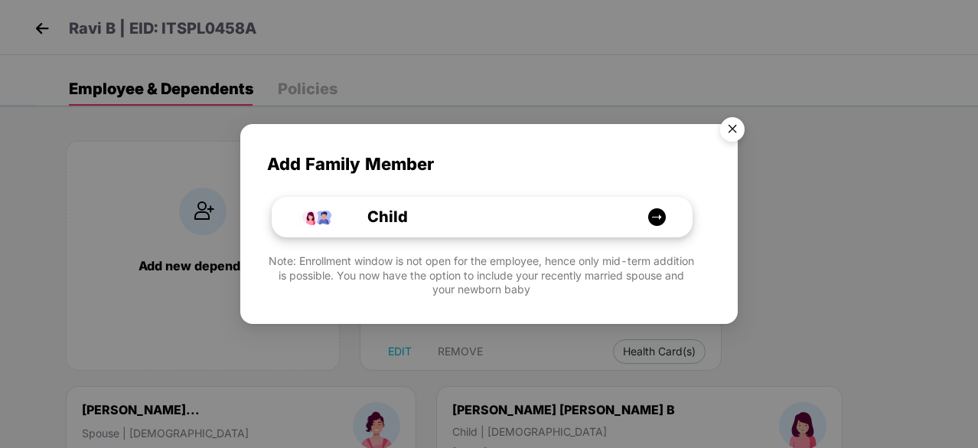
click at [658, 213] on img at bounding box center [656, 216] width 19 height 19
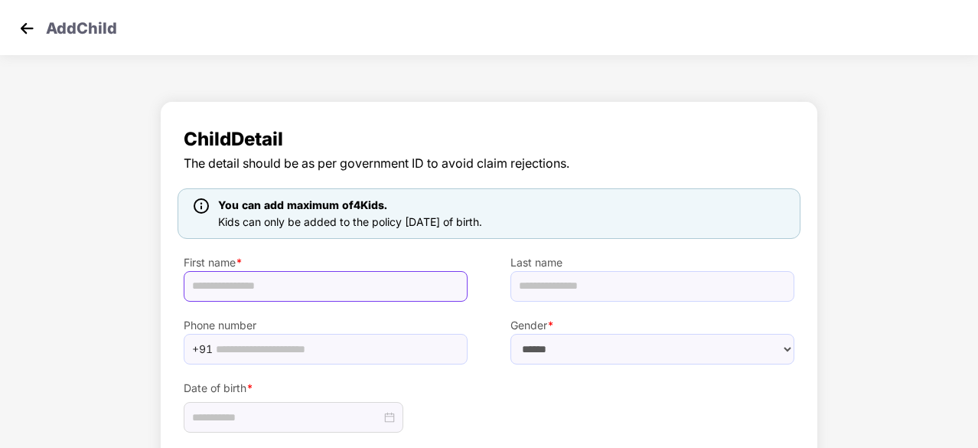
click at [210, 284] on input "text" at bounding box center [326, 286] width 284 height 31
paste input "**********"
drag, startPoint x: 294, startPoint y: 285, endPoint x: 233, endPoint y: 285, distance: 61.2
click at [233, 285] on input "**********" at bounding box center [326, 286] width 284 height 31
type input "******"
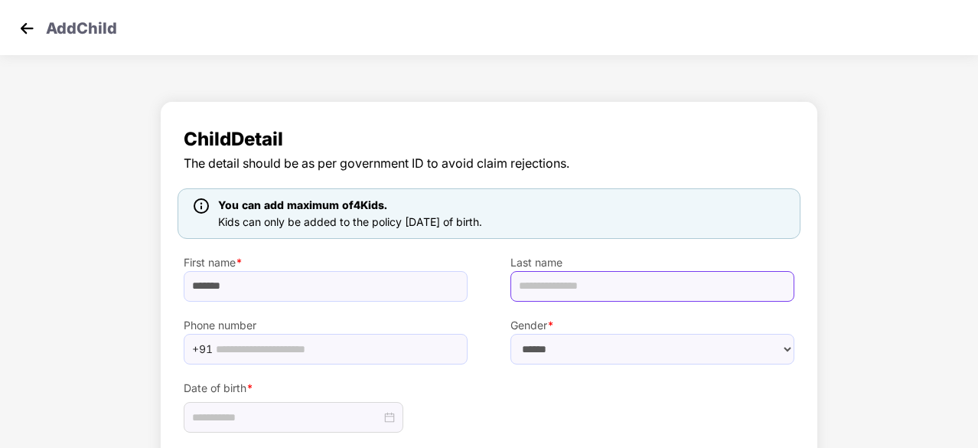
click at [552, 285] on input "text" at bounding box center [652, 286] width 284 height 31
paste input "**********"
type input "**********"
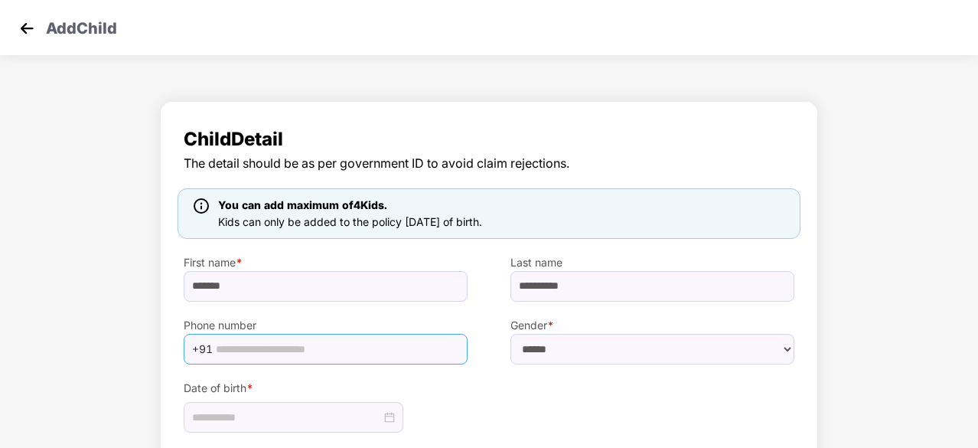
click at [292, 334] on span "+91" at bounding box center [326, 349] width 284 height 31
paste input "**********"
type input "**********"
click at [656, 352] on select "****** **** ******" at bounding box center [652, 349] width 284 height 31
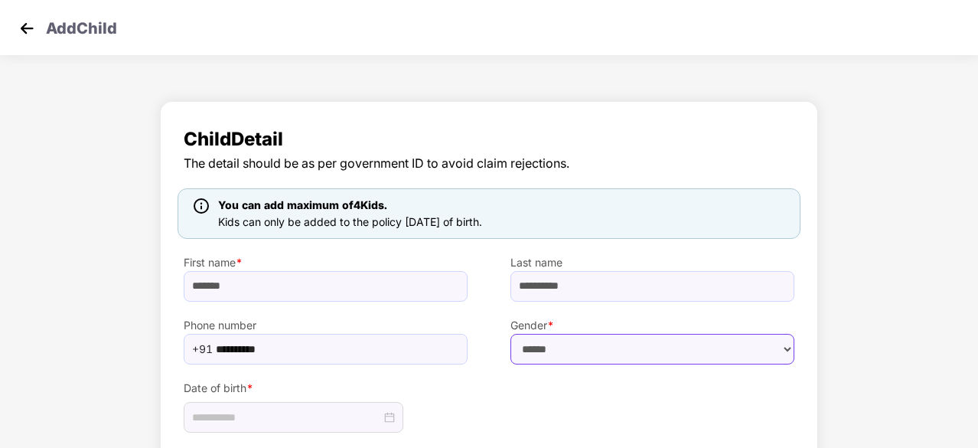
select select "****"
click at [510, 334] on select "****** **** ******" at bounding box center [652, 349] width 284 height 31
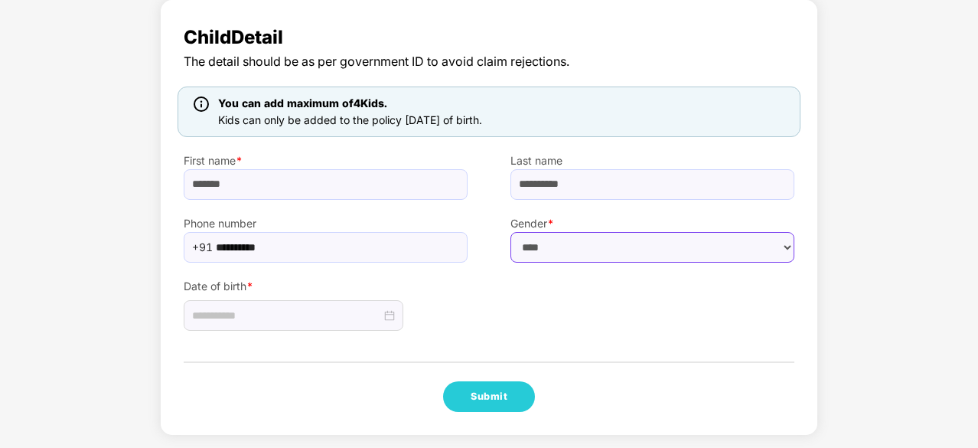
scroll to position [103, 0]
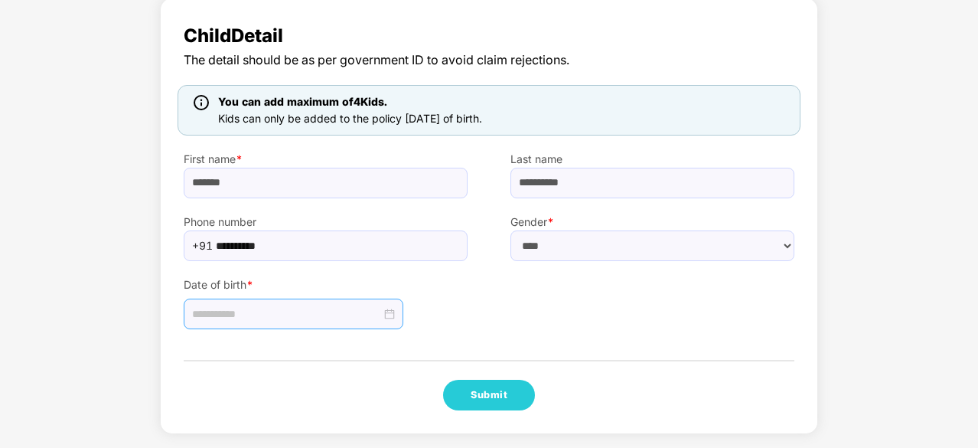
click at [381, 314] on div at bounding box center [293, 313] width 203 height 17
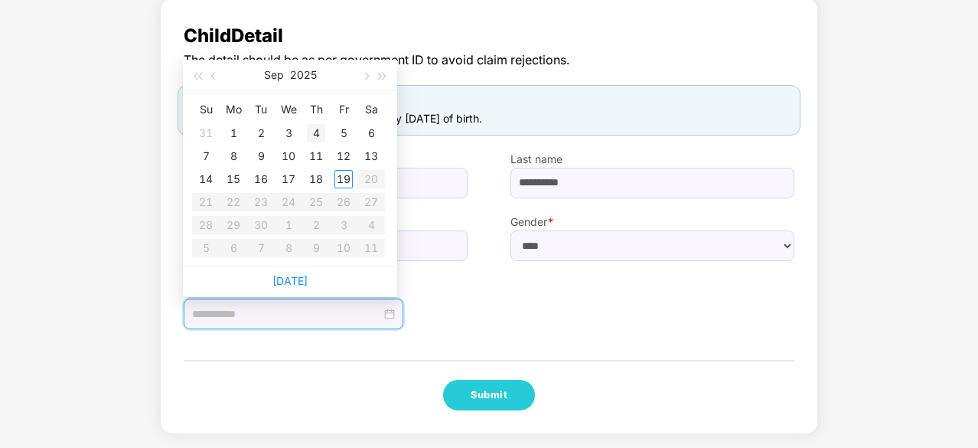
type input "**********"
click at [214, 75] on span "button" at bounding box center [215, 76] width 8 height 8
type input "**********"
click at [319, 203] on div "21" at bounding box center [316, 202] width 18 height 18
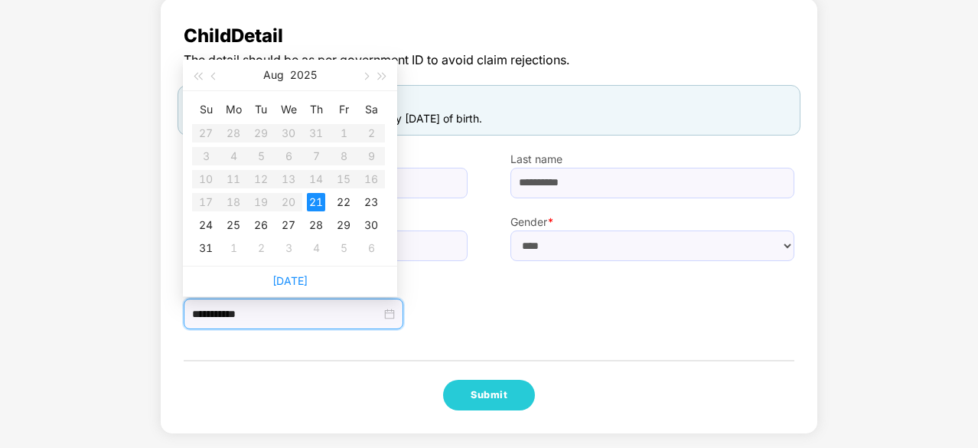
click at [461, 353] on div "**********" at bounding box center [489, 216] width 658 height 436
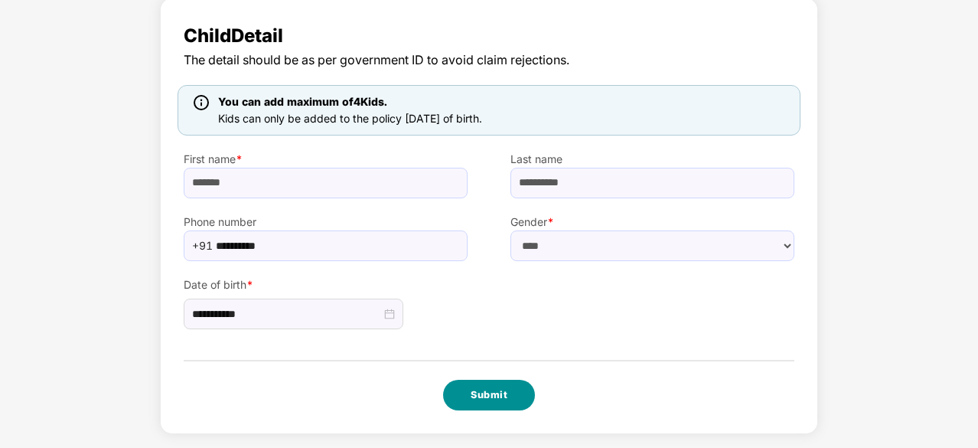
click at [498, 396] on button "Submit" at bounding box center [489, 394] width 92 height 31
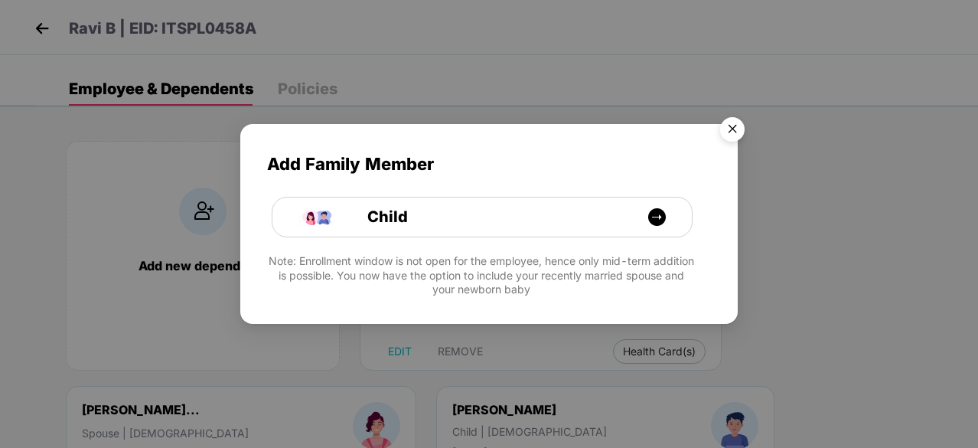
click at [732, 125] on img "Close" at bounding box center [732, 131] width 43 height 43
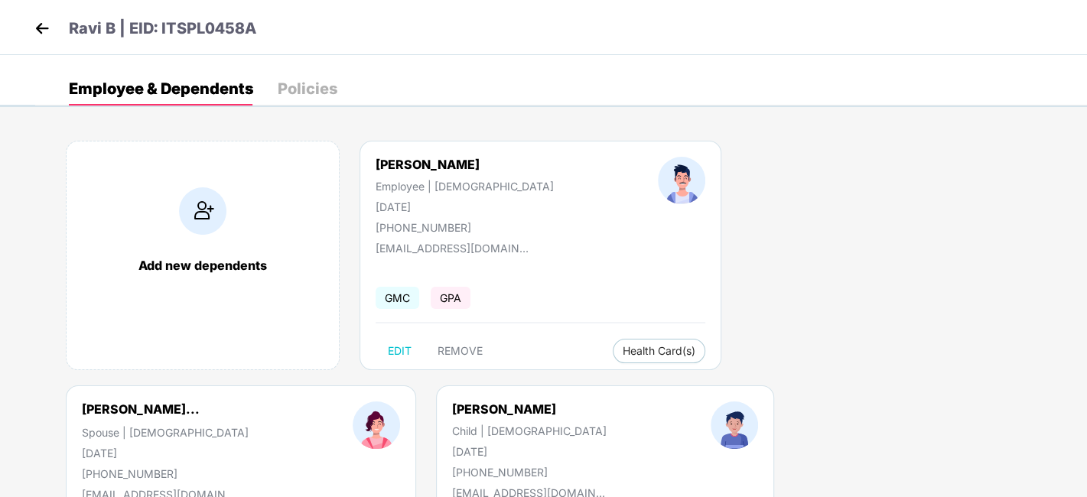
click at [39, 27] on img at bounding box center [42, 28] width 23 height 23
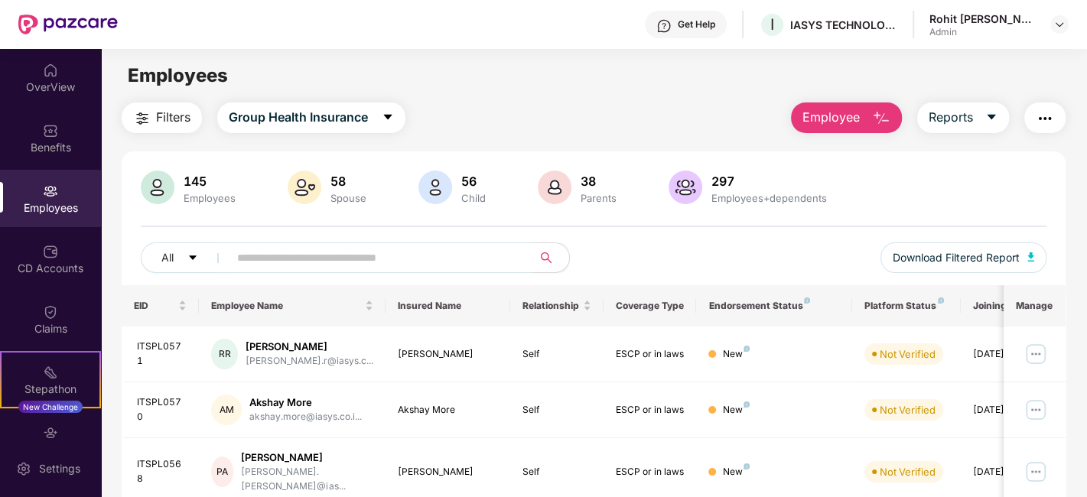
click at [291, 256] on input "text" at bounding box center [374, 257] width 275 height 23
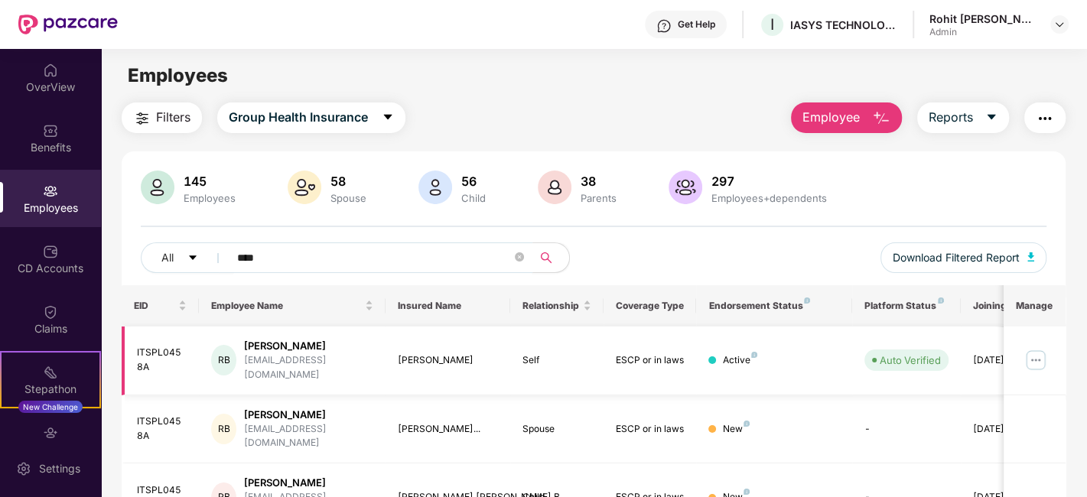
type input "****"
click at [135, 345] on td "ITSPL0458A" at bounding box center [161, 361] width 78 height 69
drag, startPoint x: 138, startPoint y: 346, endPoint x: 144, endPoint y: 360, distance: 15.1
click at [144, 360] on div "ITSPL0458A" at bounding box center [162, 360] width 50 height 29
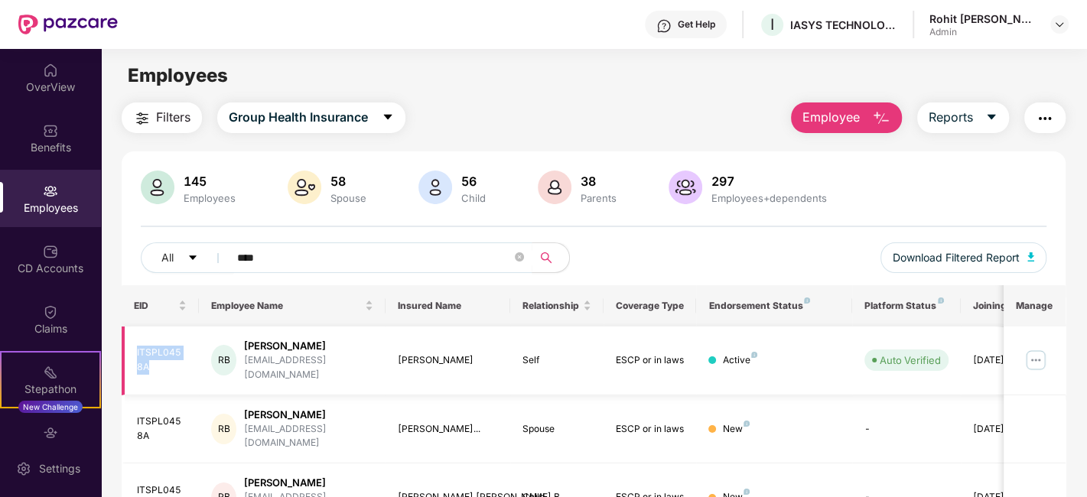
drag, startPoint x: 144, startPoint y: 361, endPoint x: 133, endPoint y: 344, distance: 19.9
click at [133, 344] on td "ITSPL0458A" at bounding box center [161, 361] width 78 height 69
copy div "ITSPL0458A"
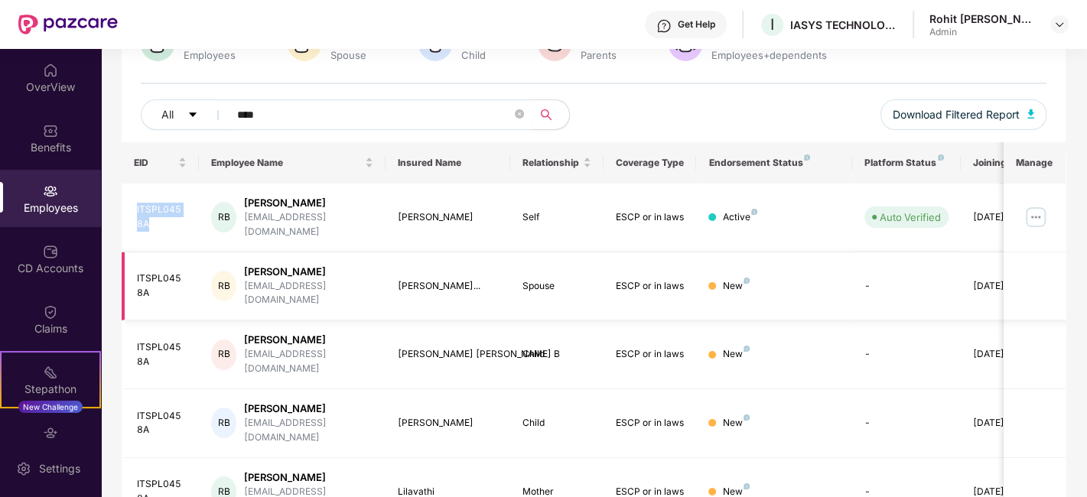
scroll to position [170, 0]
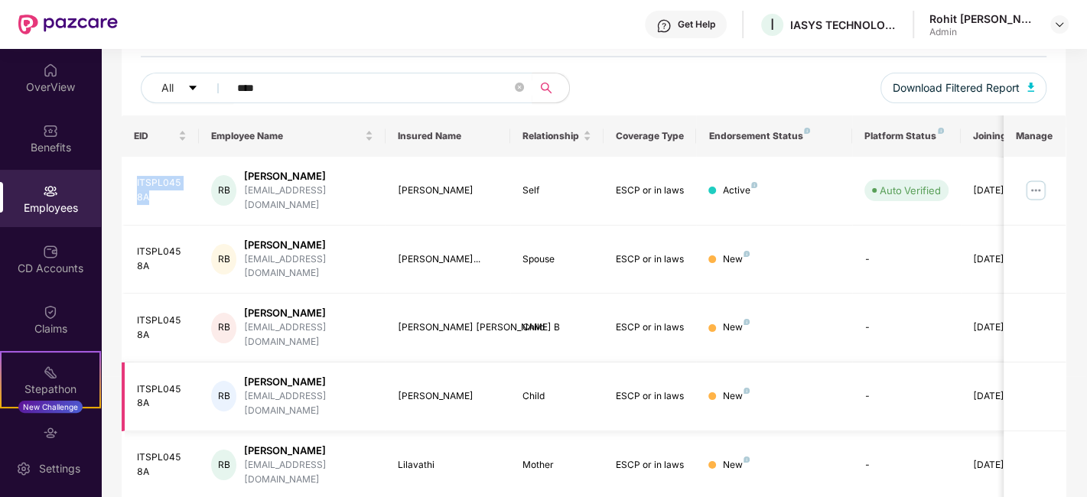
drag, startPoint x: 399, startPoint y: 351, endPoint x: 483, endPoint y: 352, distance: 84.2
click at [483, 389] on div "Vihaan Ravi Bhyri" at bounding box center [448, 396] width 100 height 15
copy div "Vihaan Ravi Bhyri"
click at [977, 180] on img at bounding box center [1036, 190] width 24 height 24
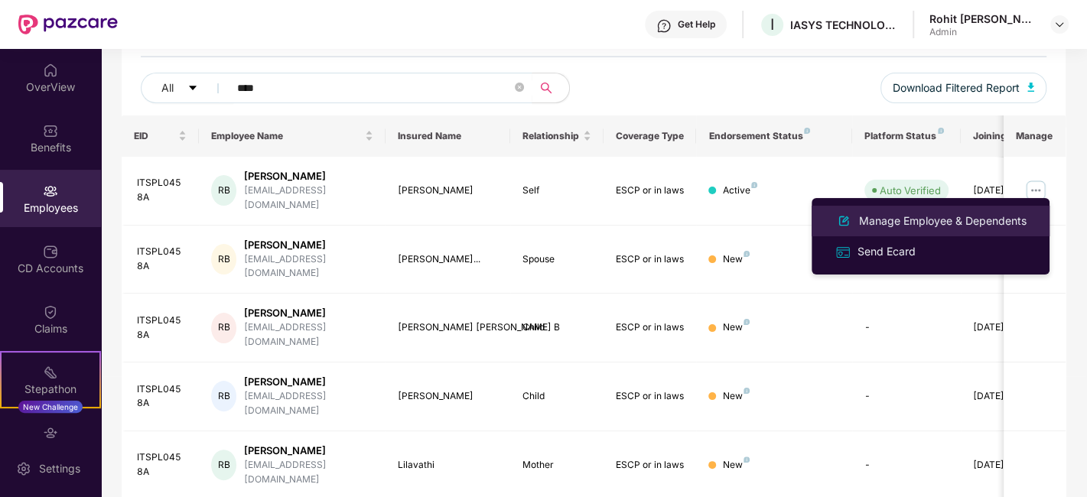
click at [882, 222] on div "Manage Employee & Dependents" at bounding box center [943, 221] width 174 height 17
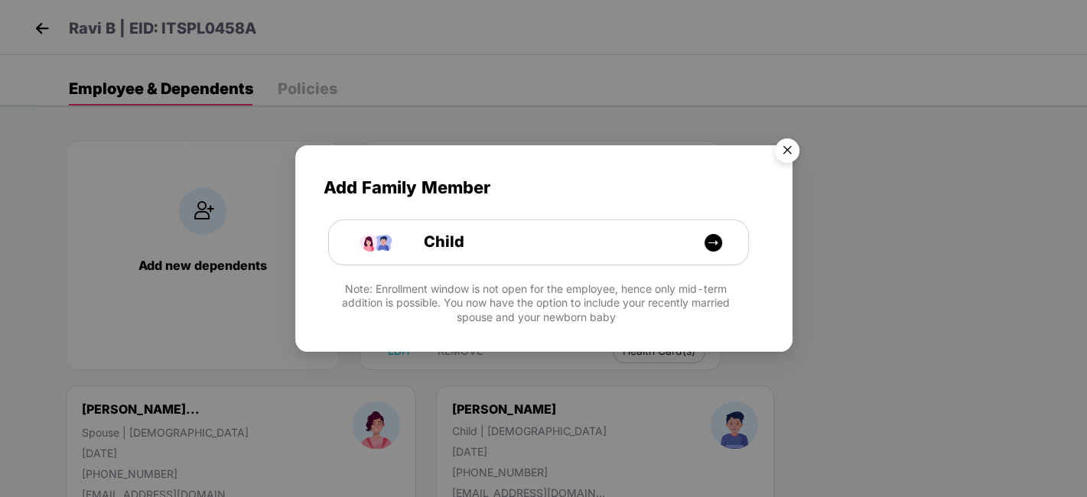
click at [784, 150] on img "Close" at bounding box center [787, 153] width 43 height 43
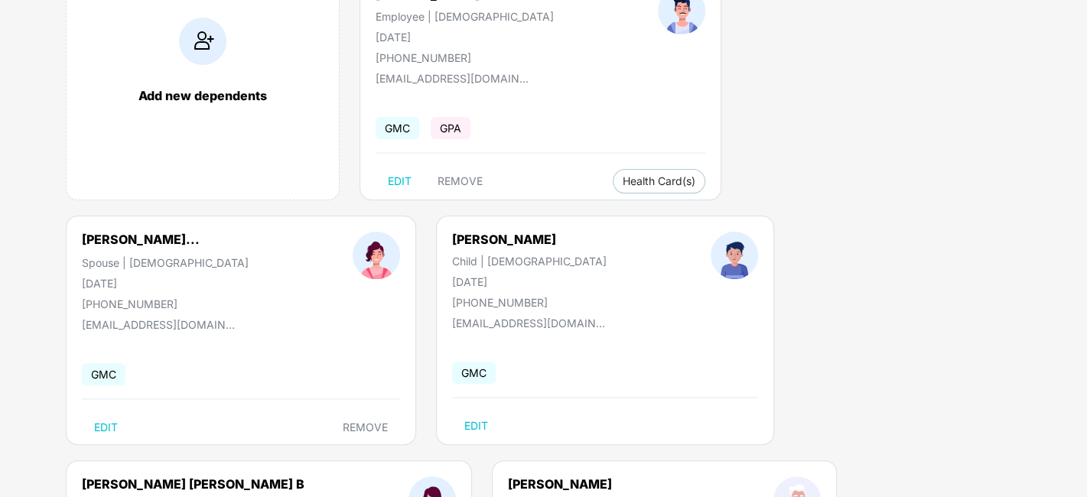
drag, startPoint x: 146, startPoint y: 283, endPoint x: 82, endPoint y: 281, distance: 64.3
click at [452, 281] on div "[DATE]" at bounding box center [529, 281] width 155 height 13
copy div "[DATE]"
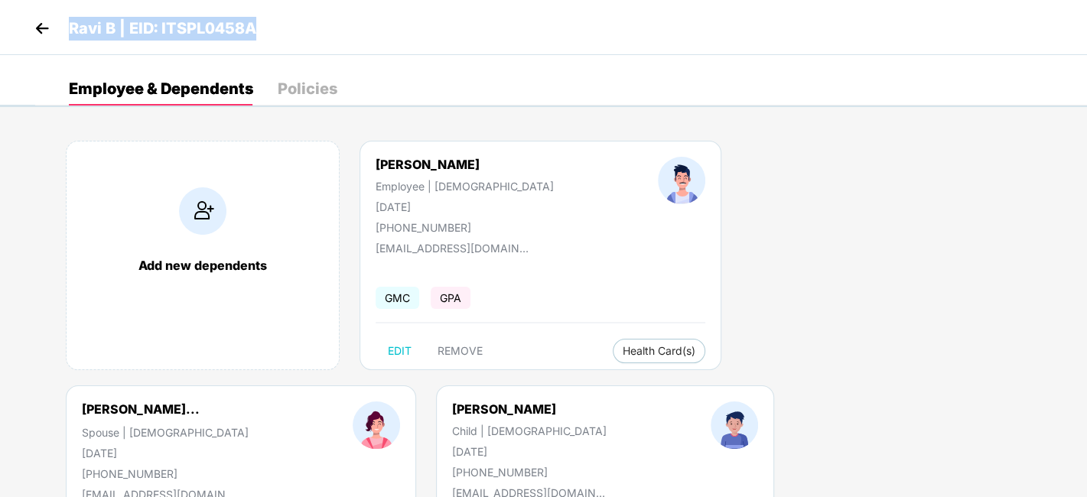
drag, startPoint x: 272, startPoint y: 29, endPoint x: 72, endPoint y: 23, distance: 199.8
click at [72, 23] on div "Ravi B | EID: ITSPL0458A" at bounding box center [543, 27] width 1087 height 55
copy p "Ravi B | EID: ITSPL0458A"
